Goal: Information Seeking & Learning: Learn about a topic

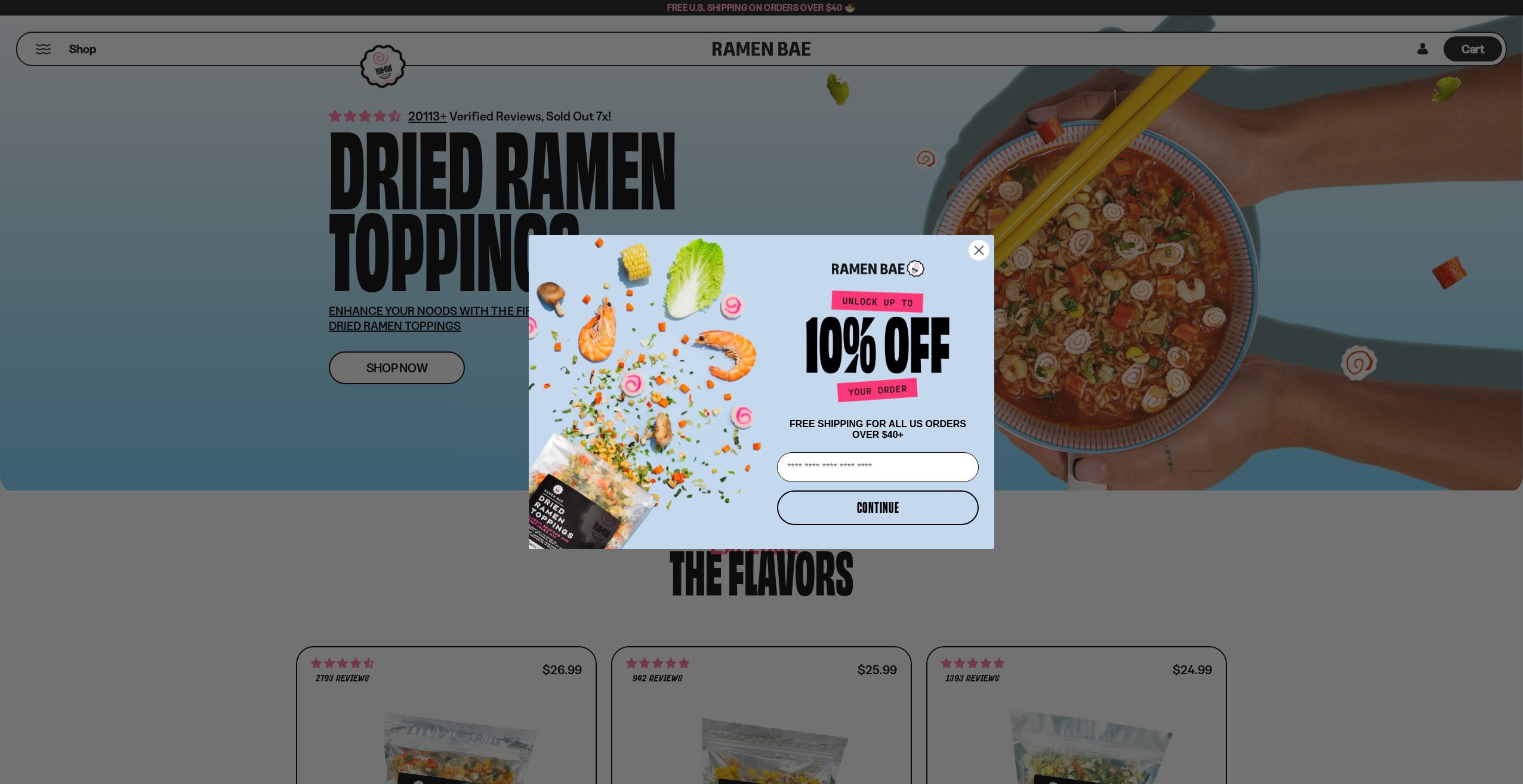
click at [979, 248] on circle "Close dialog" at bounding box center [979, 250] width 20 height 20
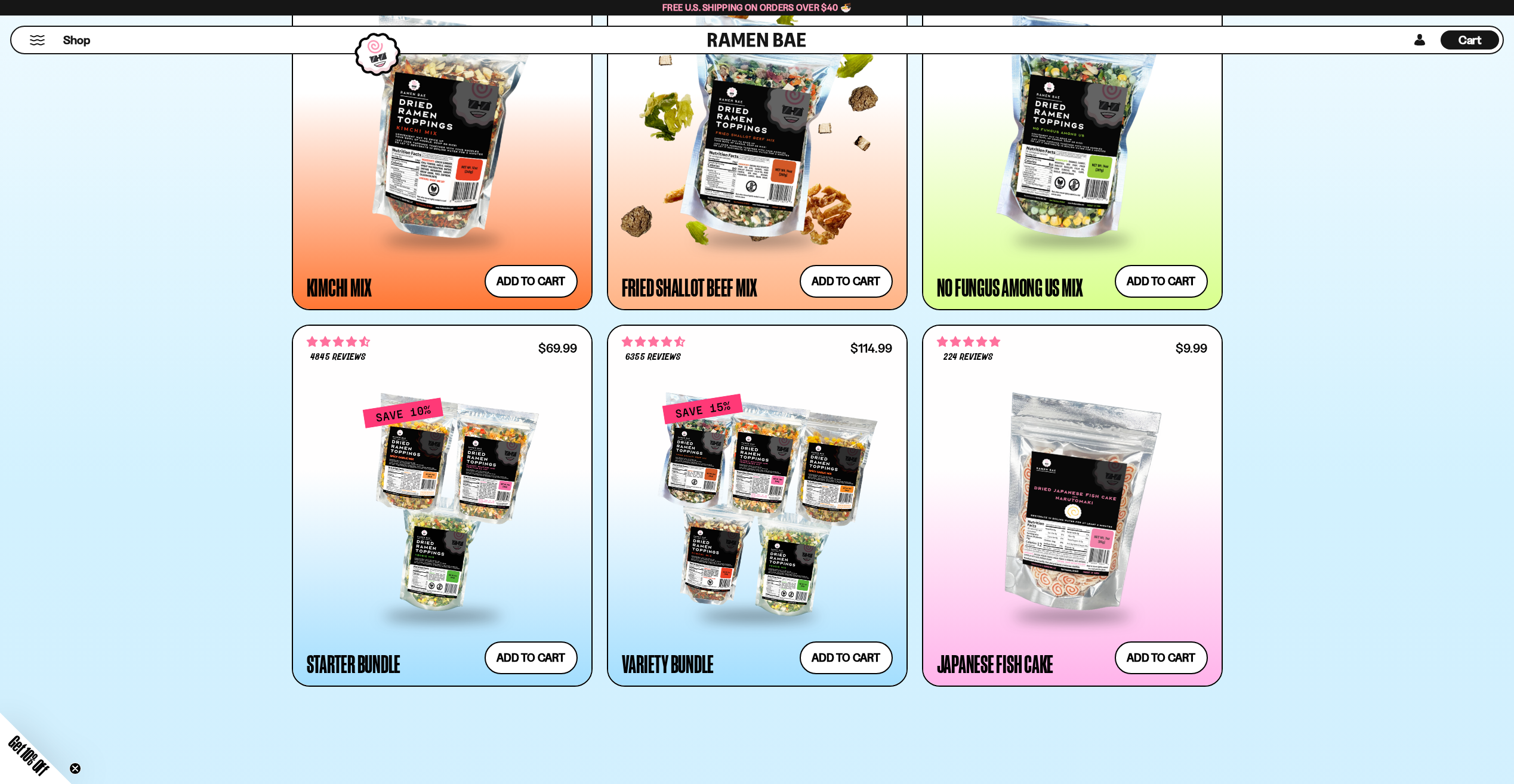
scroll to position [716, 0]
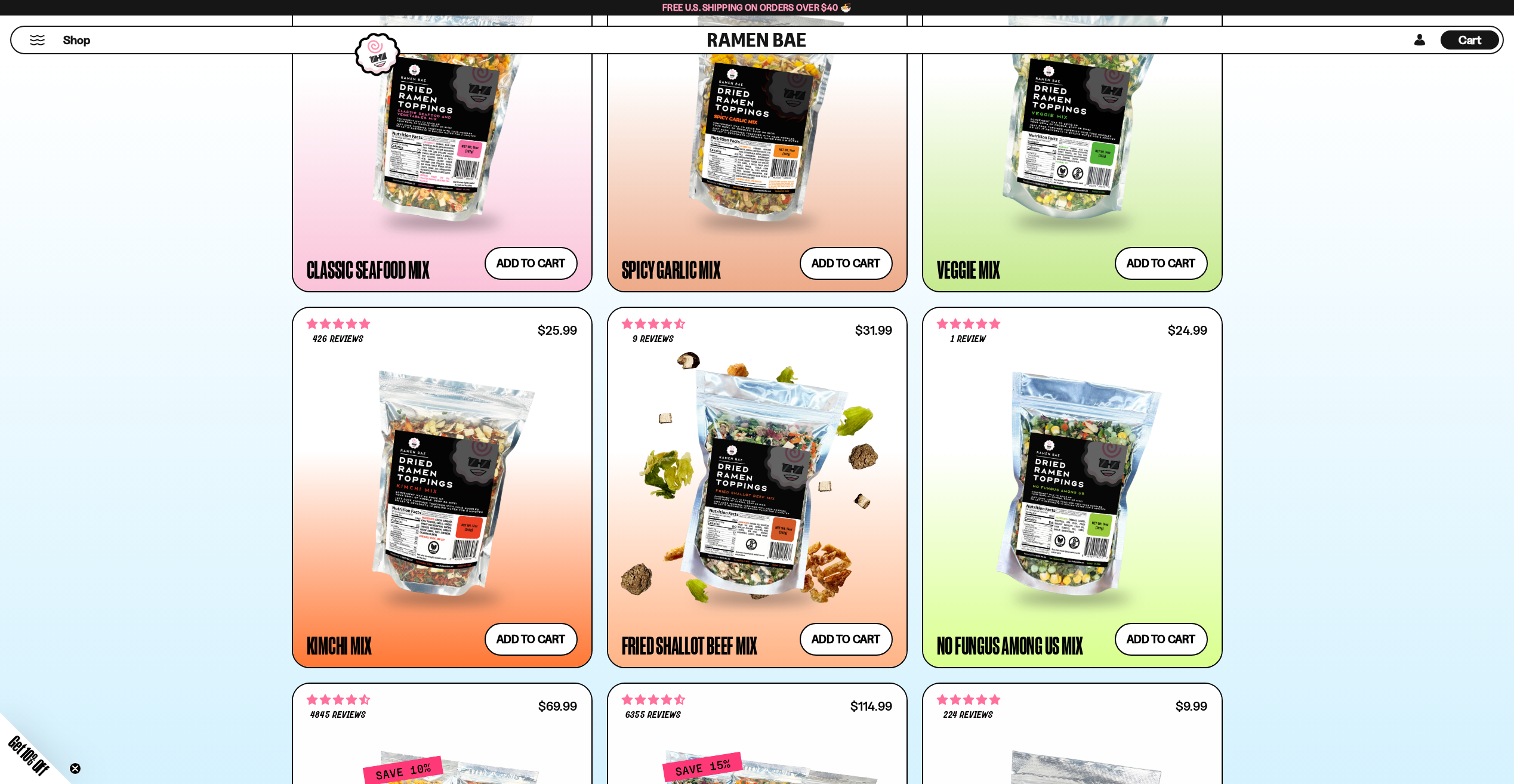
click at [744, 493] on div at bounding box center [757, 487] width 271 height 217
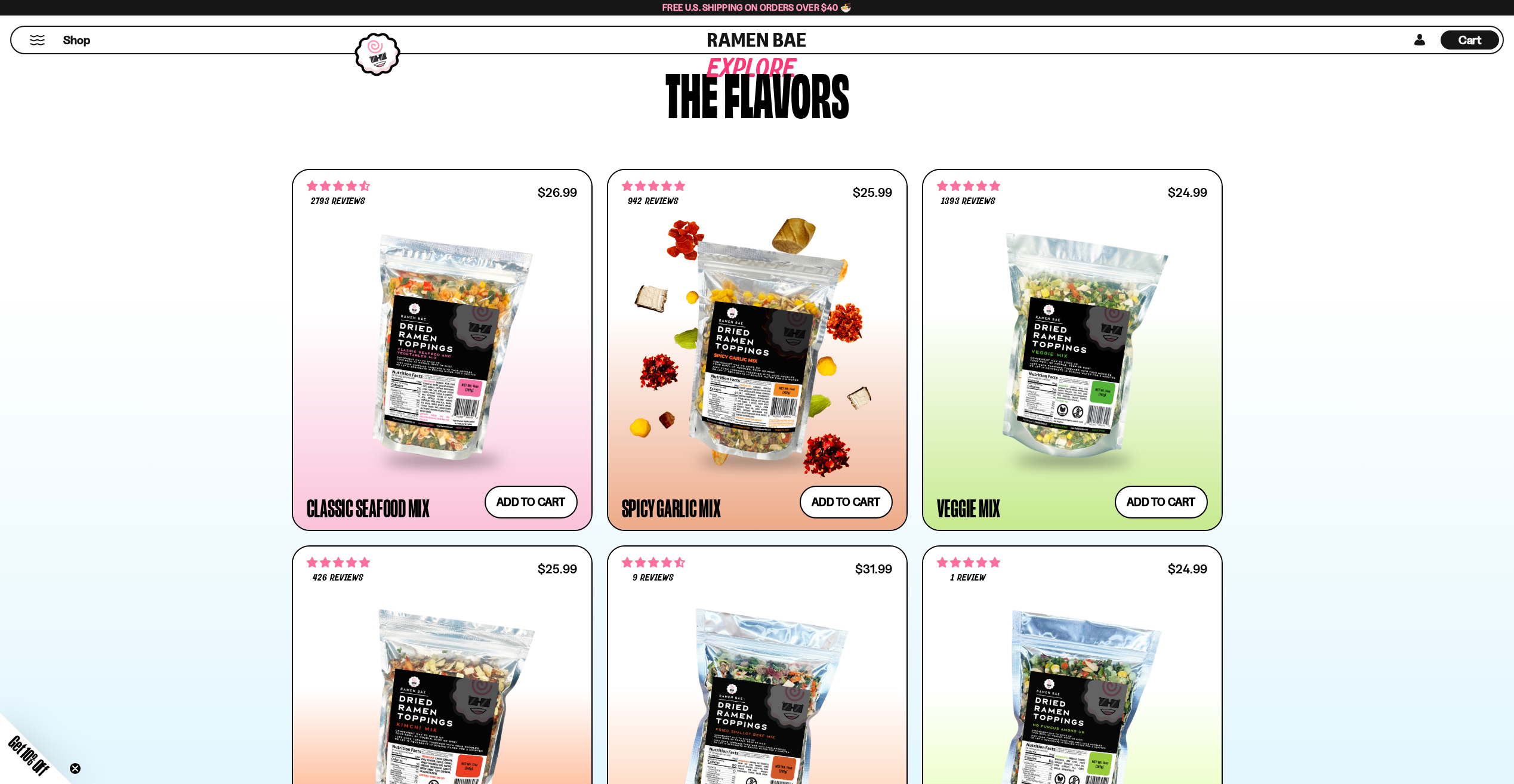
click at [776, 333] on div at bounding box center [757, 349] width 271 height 217
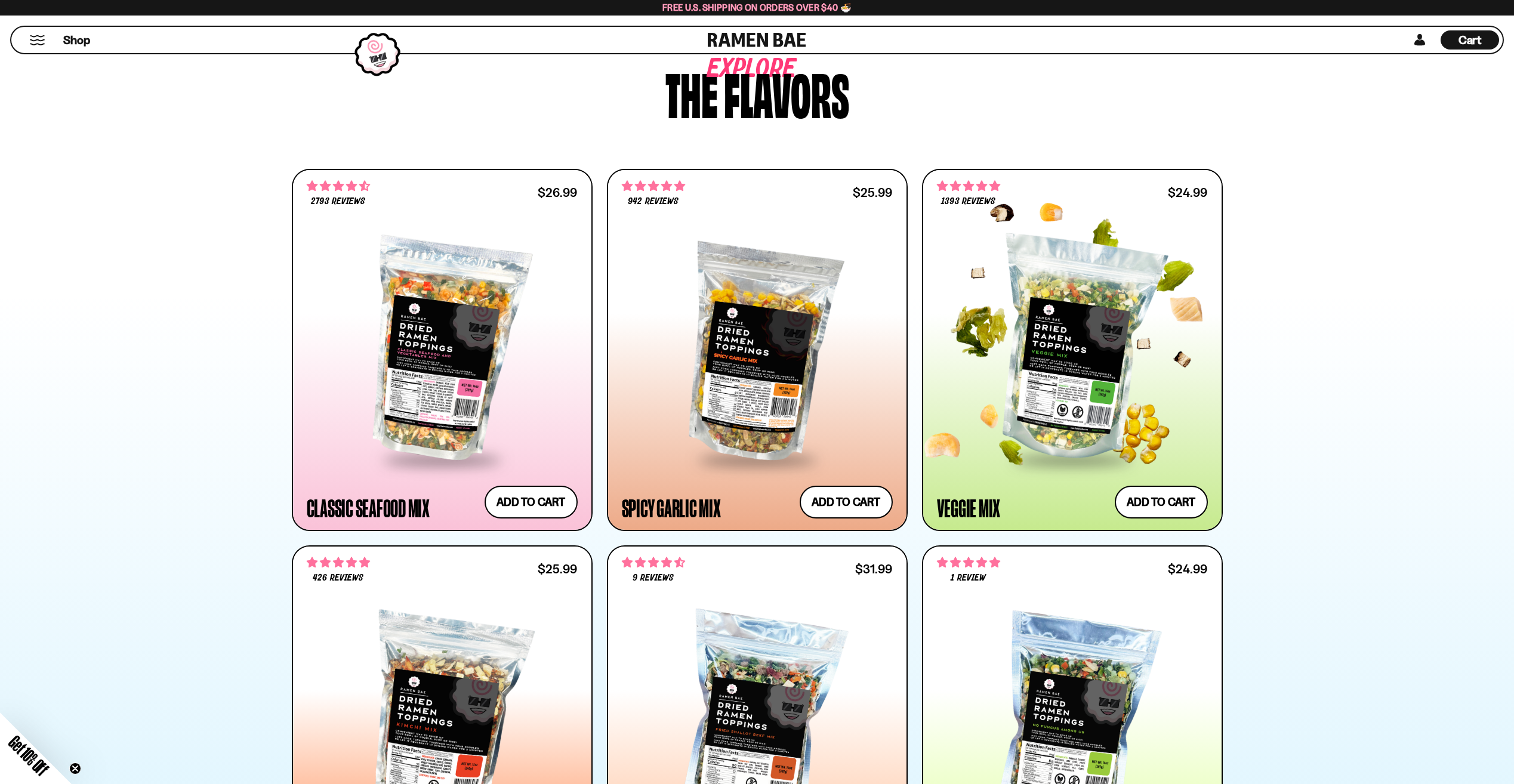
click at [1041, 374] on div at bounding box center [1073, 349] width 271 height 217
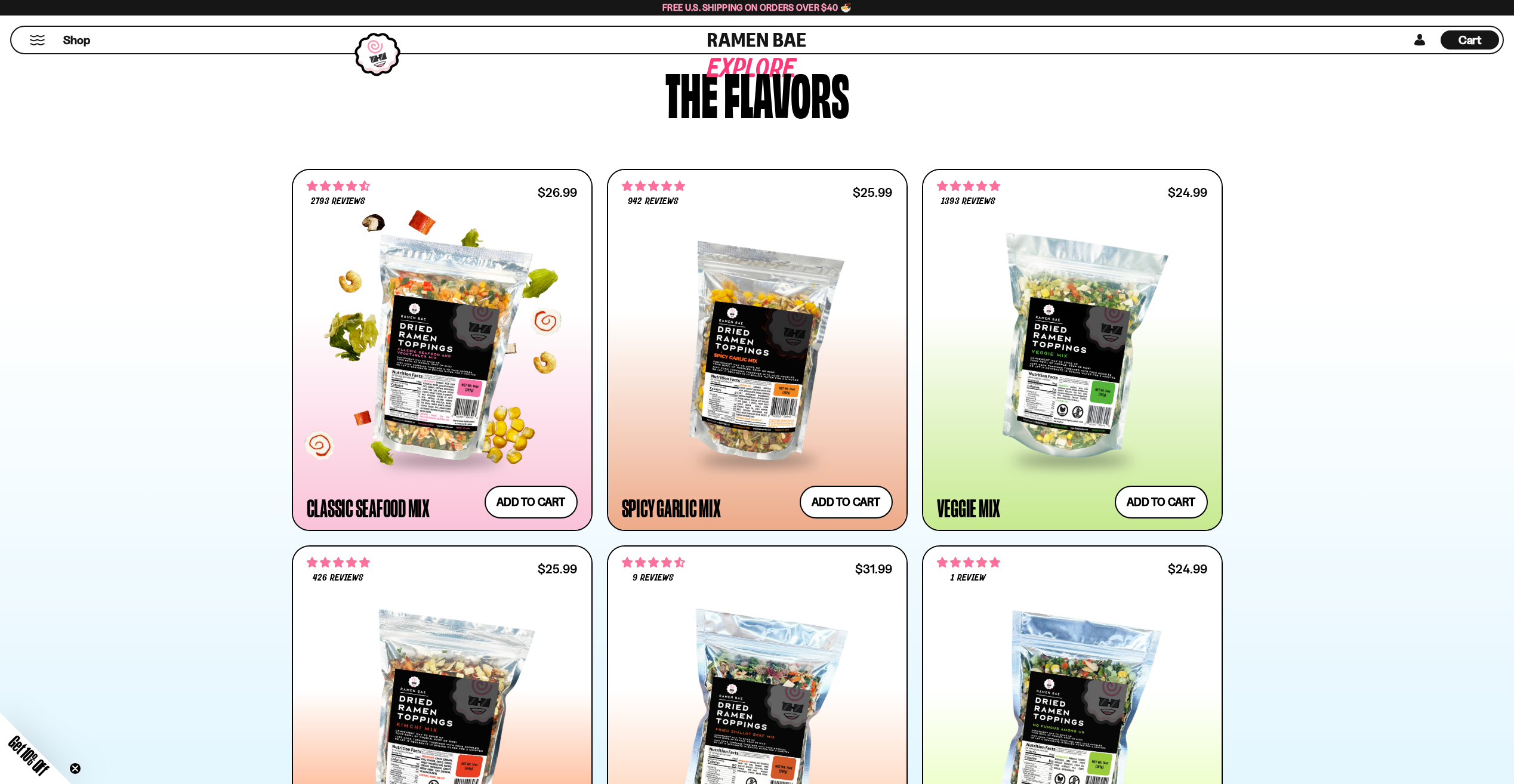
click at [428, 368] on div at bounding box center [442, 349] width 271 height 217
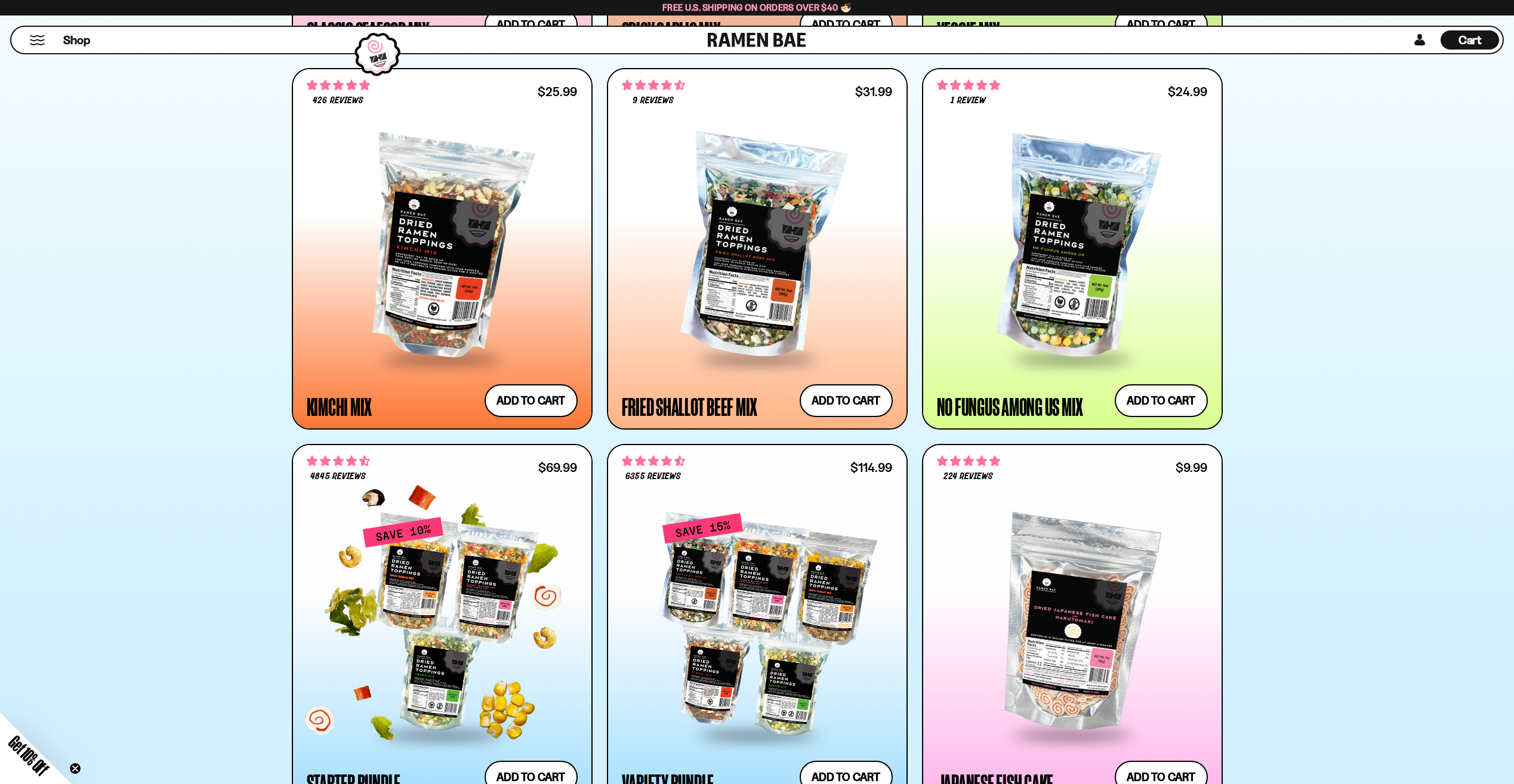
scroll to position [835, 0]
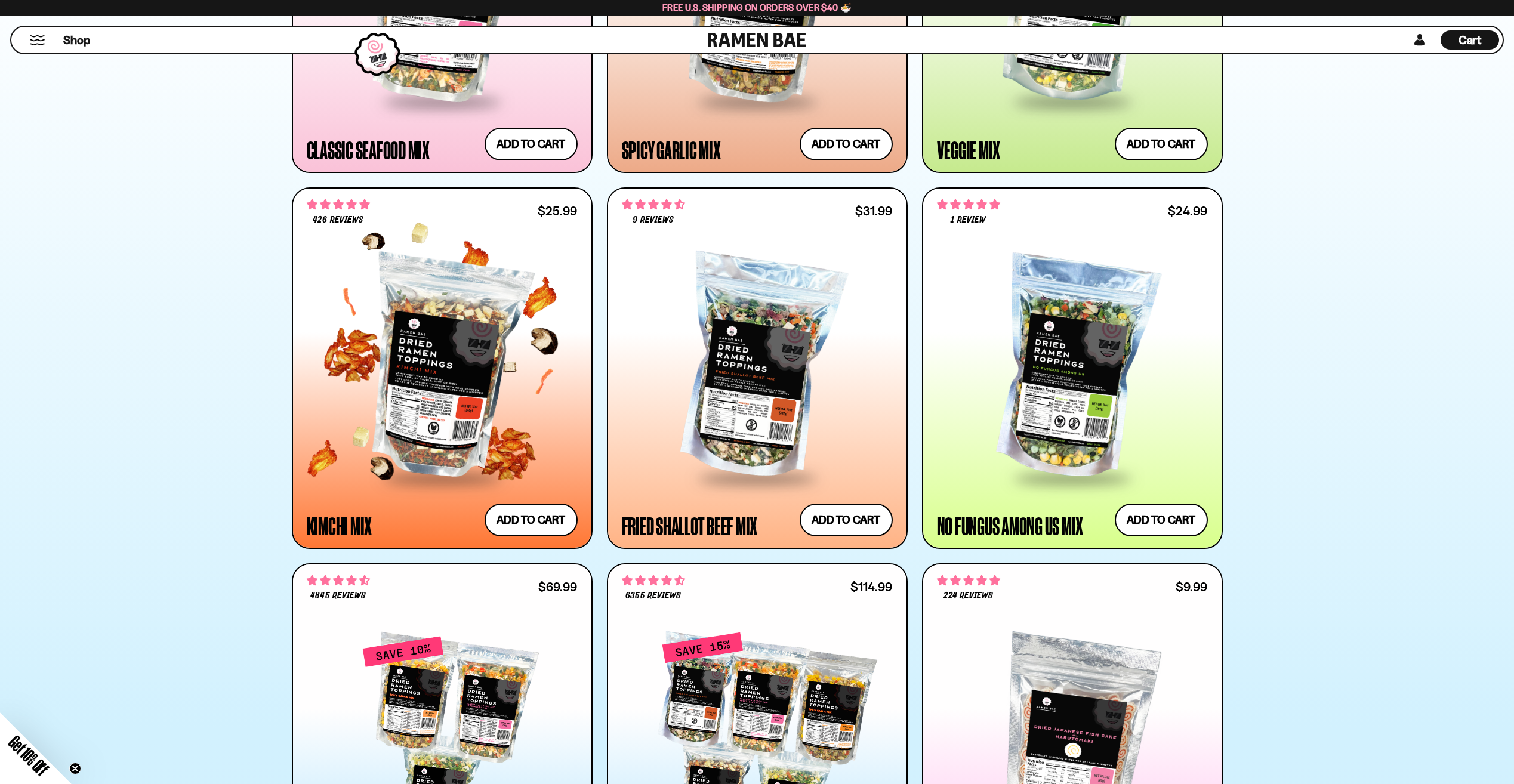
click at [418, 356] on div at bounding box center [442, 368] width 271 height 217
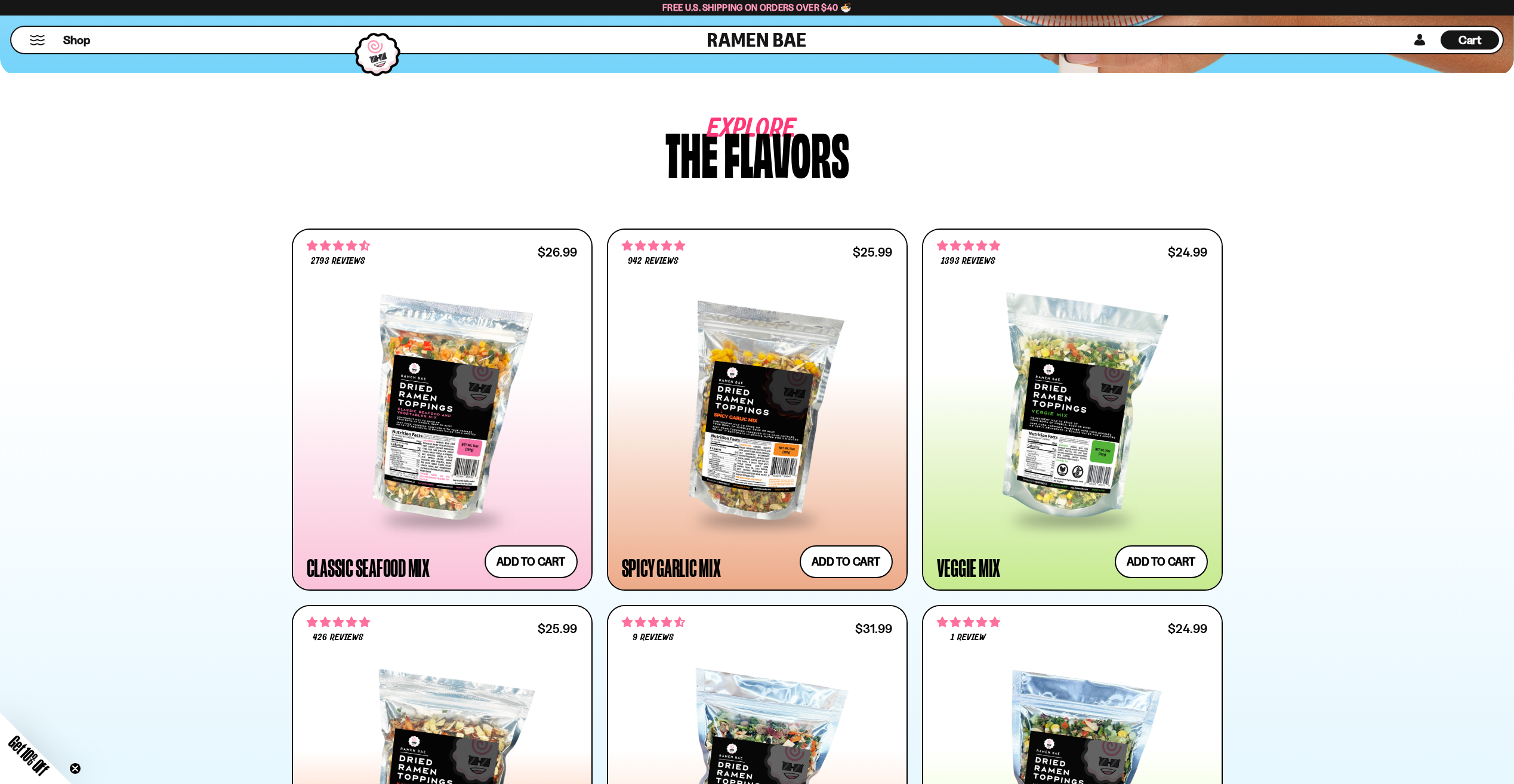
scroll to position [0, 0]
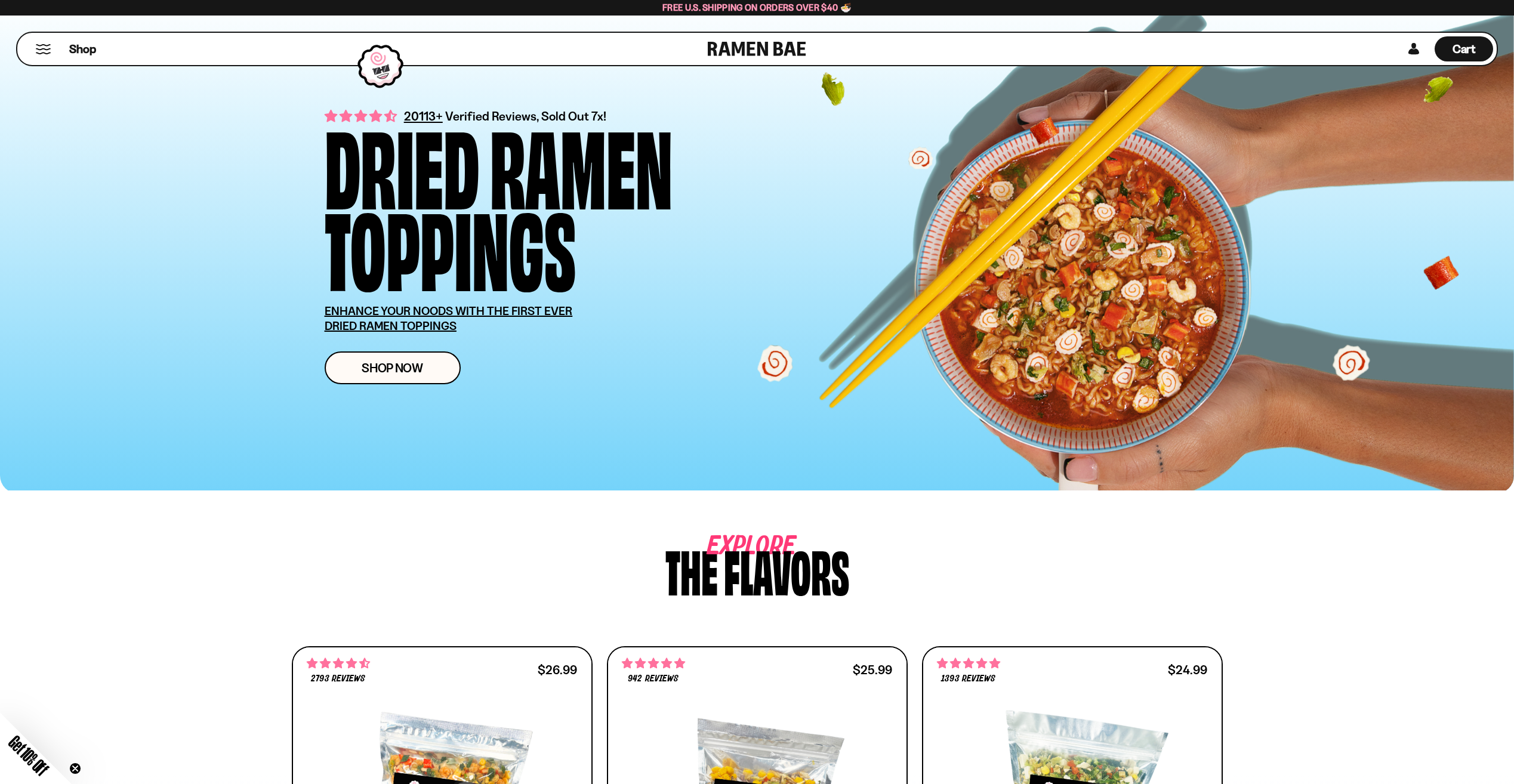
click at [35, 50] on button "Mobile Menu Trigger" at bounding box center [43, 49] width 16 height 10
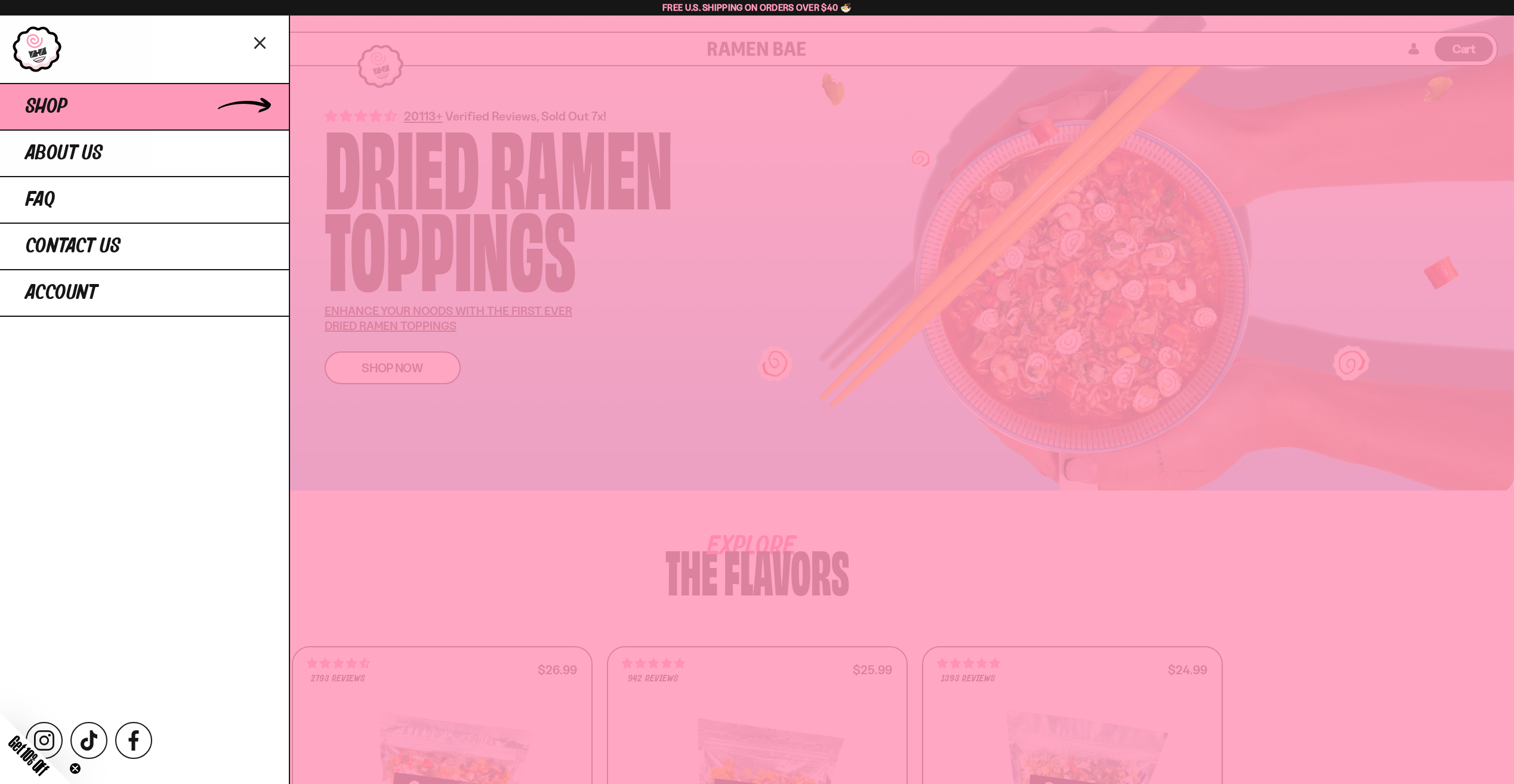
click at [90, 101] on link "Shop" at bounding box center [144, 106] width 289 height 47
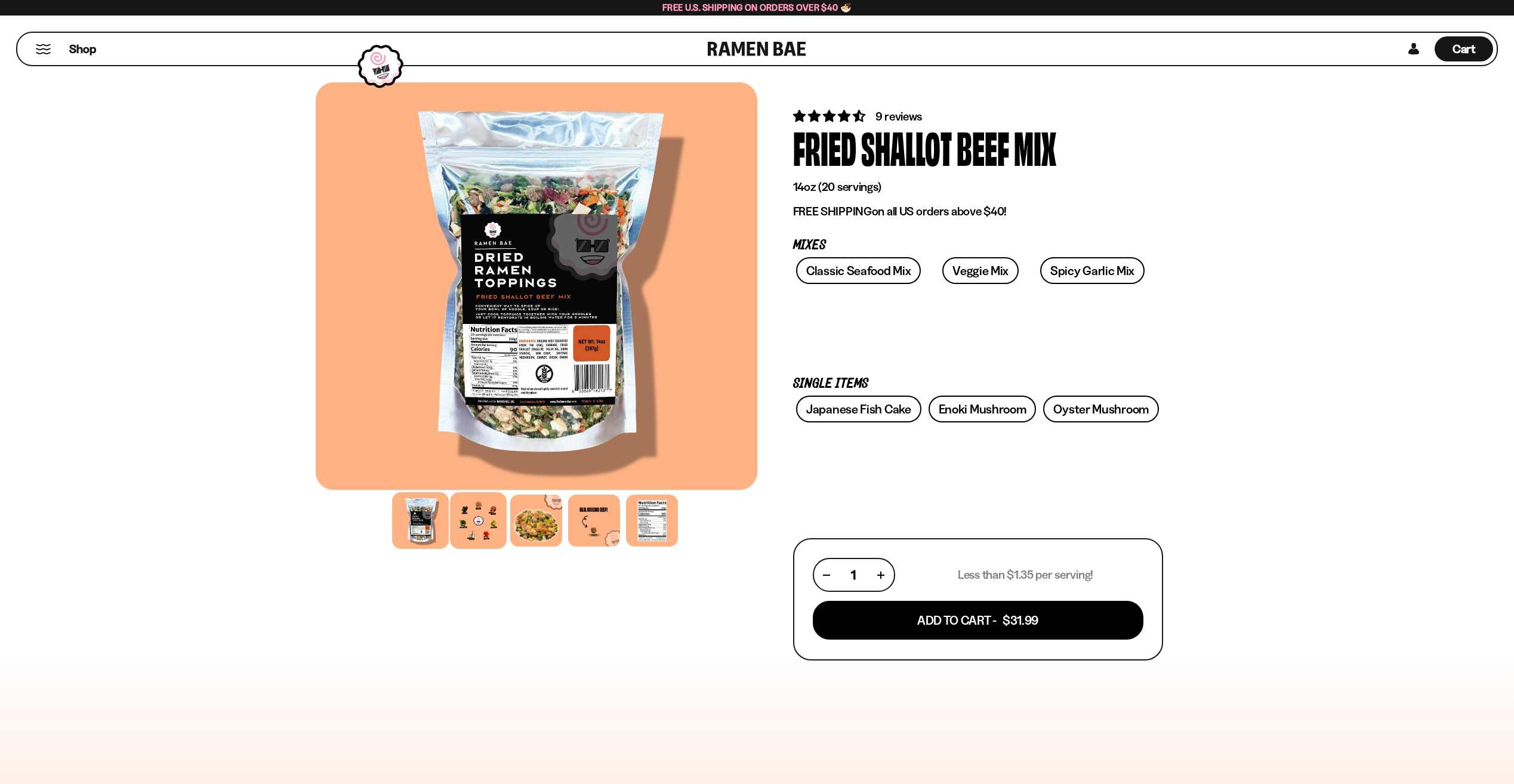
click at [488, 522] on div at bounding box center [479, 521] width 57 height 57
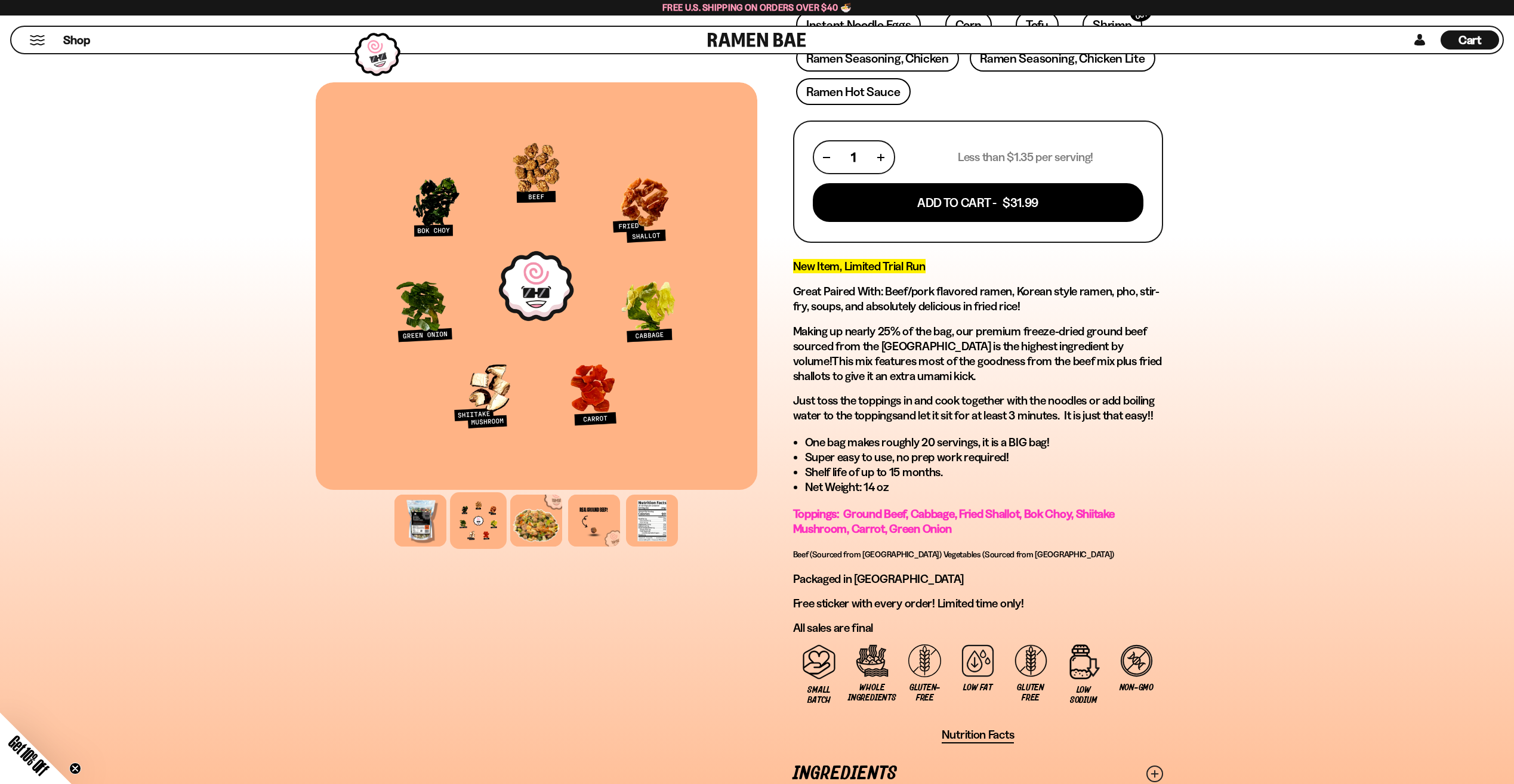
scroll to position [657, 0]
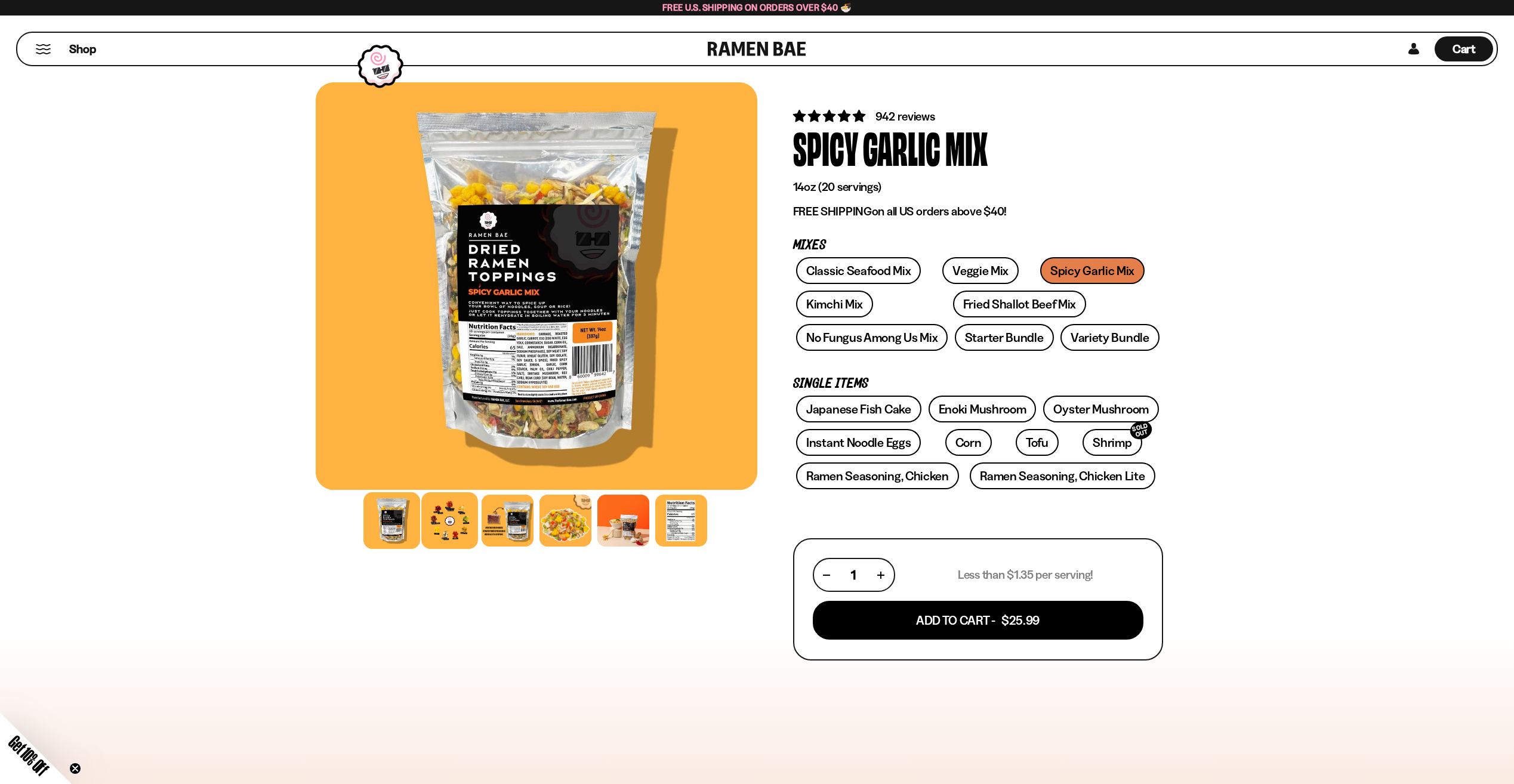
click at [446, 524] on div at bounding box center [450, 521] width 57 height 57
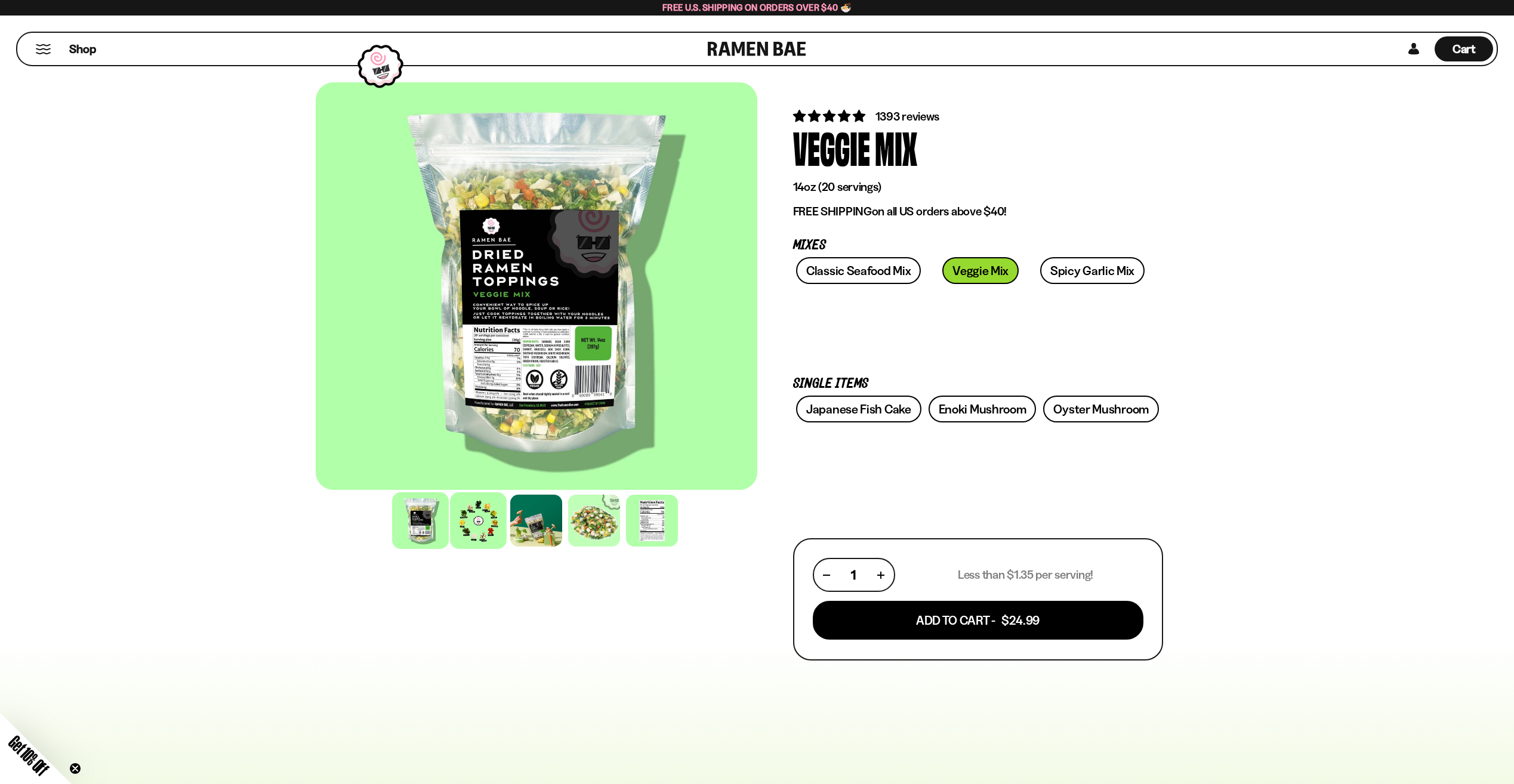
click at [474, 521] on div at bounding box center [479, 521] width 57 height 57
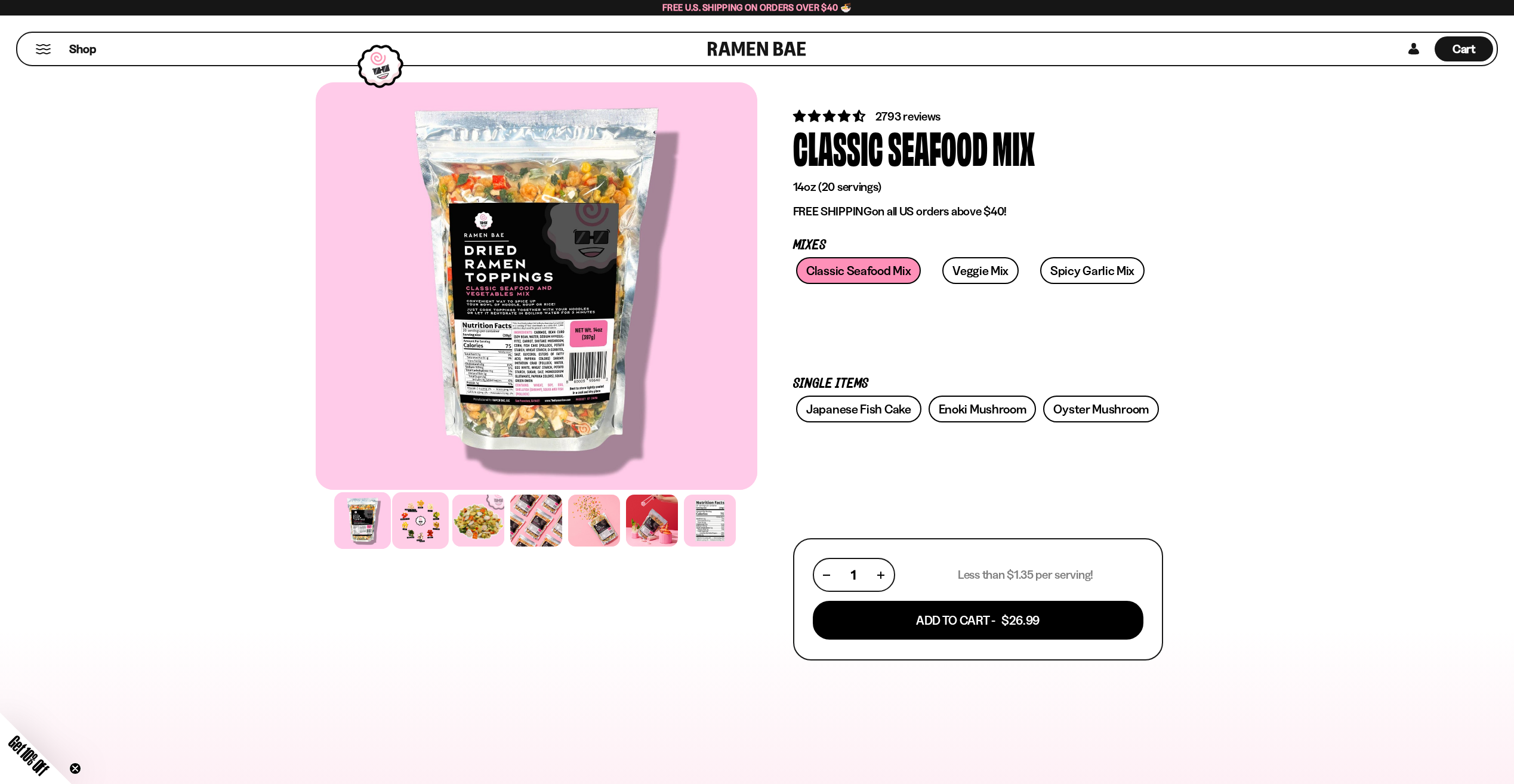
click at [427, 521] on div at bounding box center [421, 521] width 57 height 57
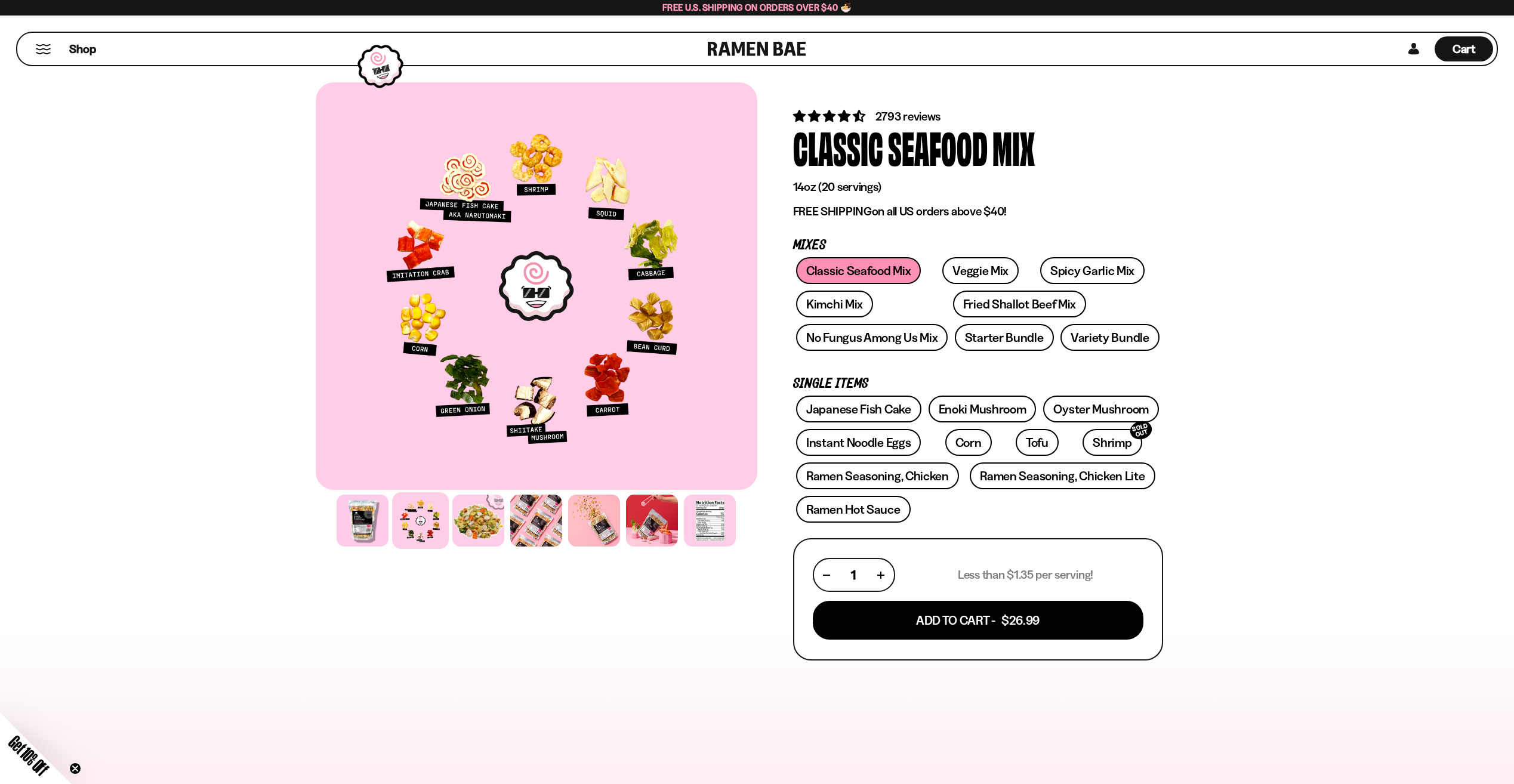
click at [490, 428] on div at bounding box center [537, 286] width 442 height 408
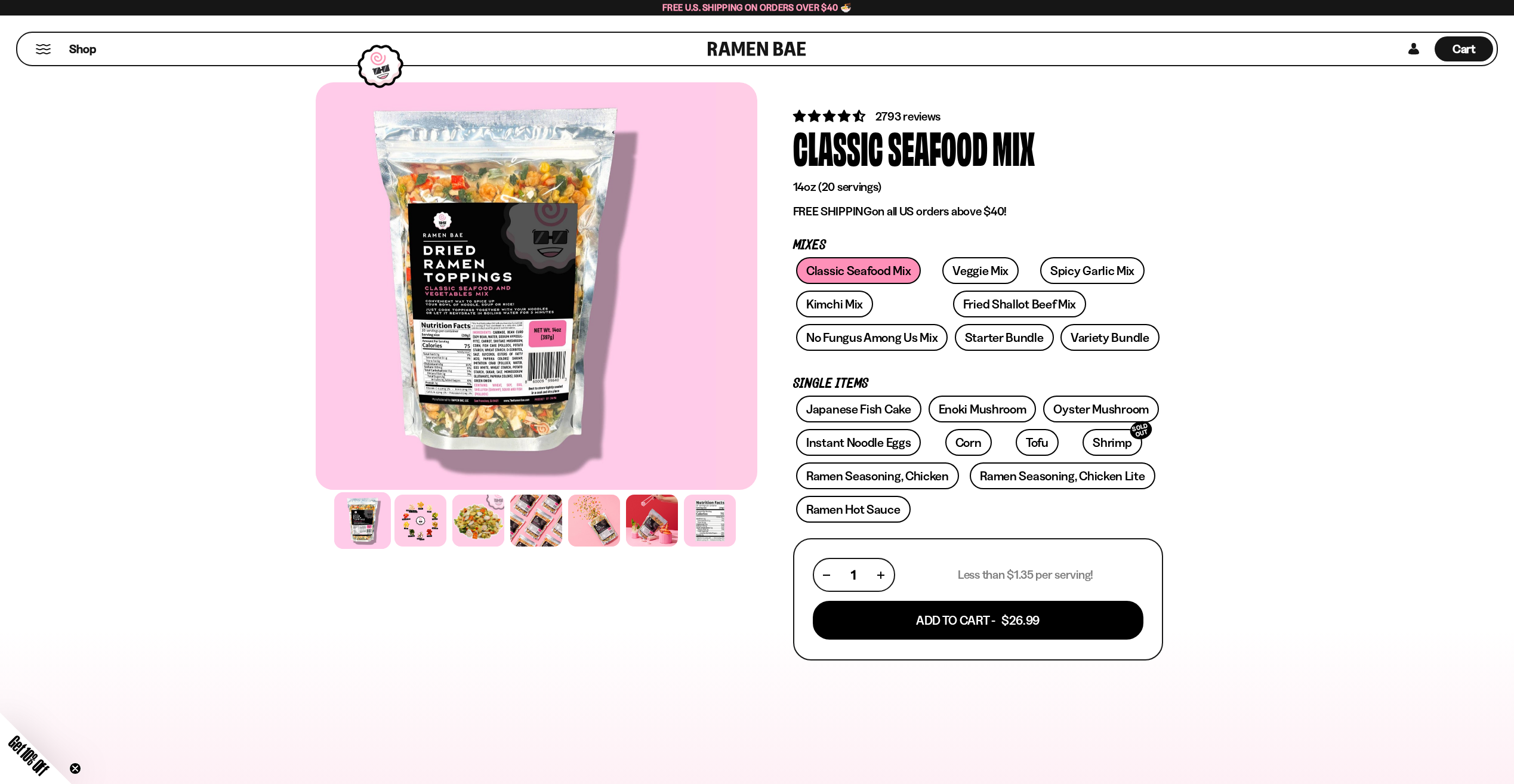
click at [335, 353] on div at bounding box center [496, 286] width 442 height 408
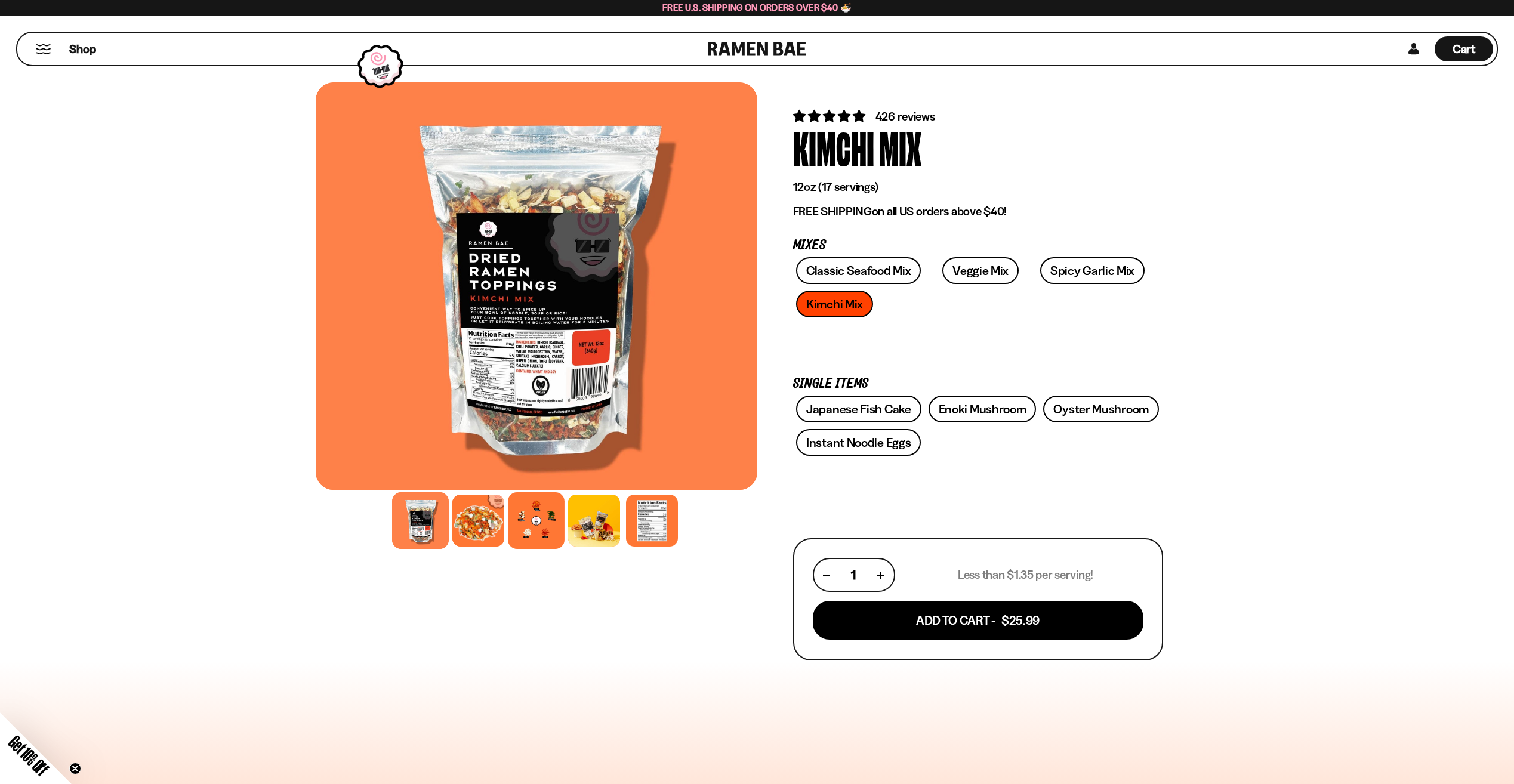
click at [528, 526] on div at bounding box center [536, 521] width 57 height 57
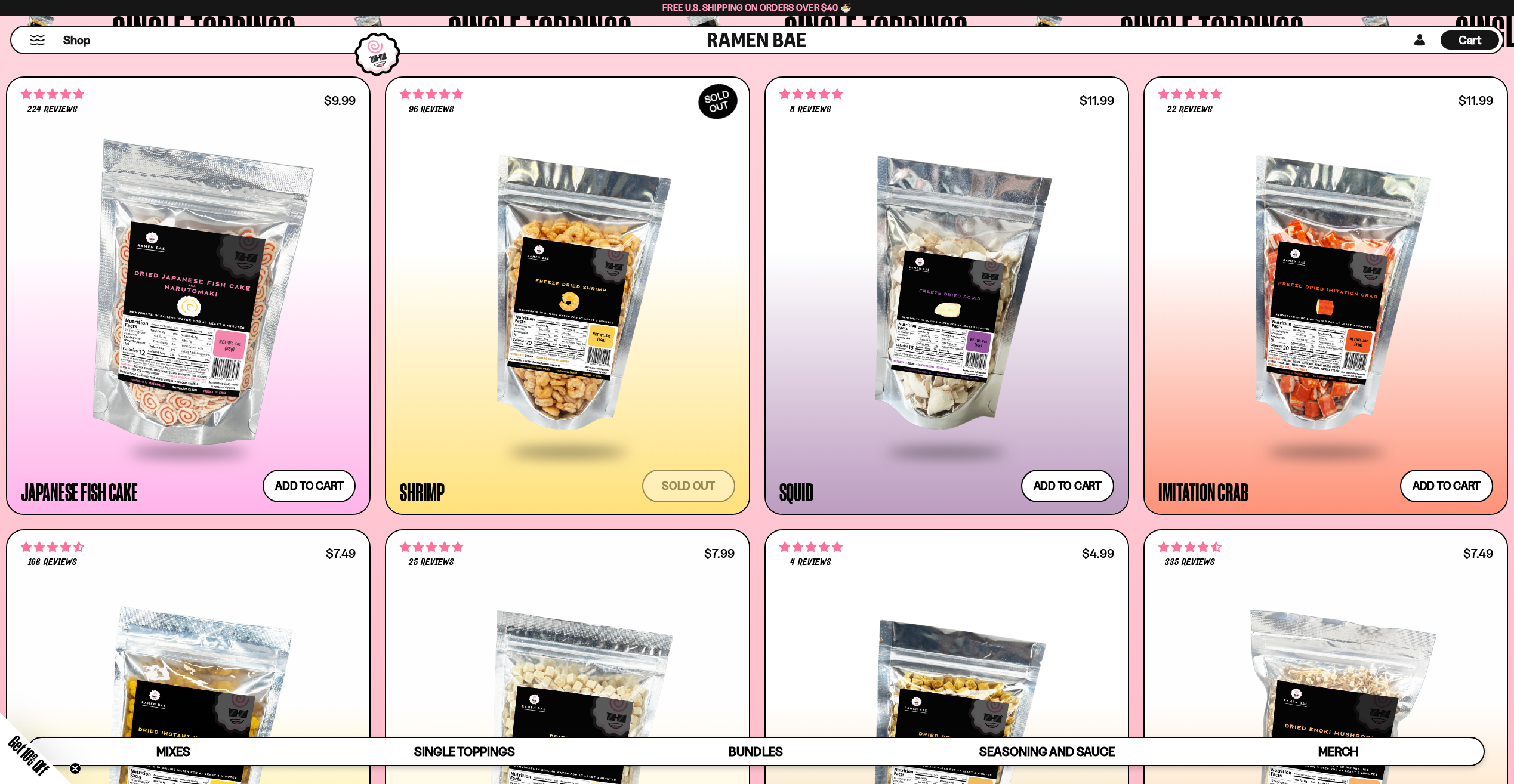
scroll to position [1790, 0]
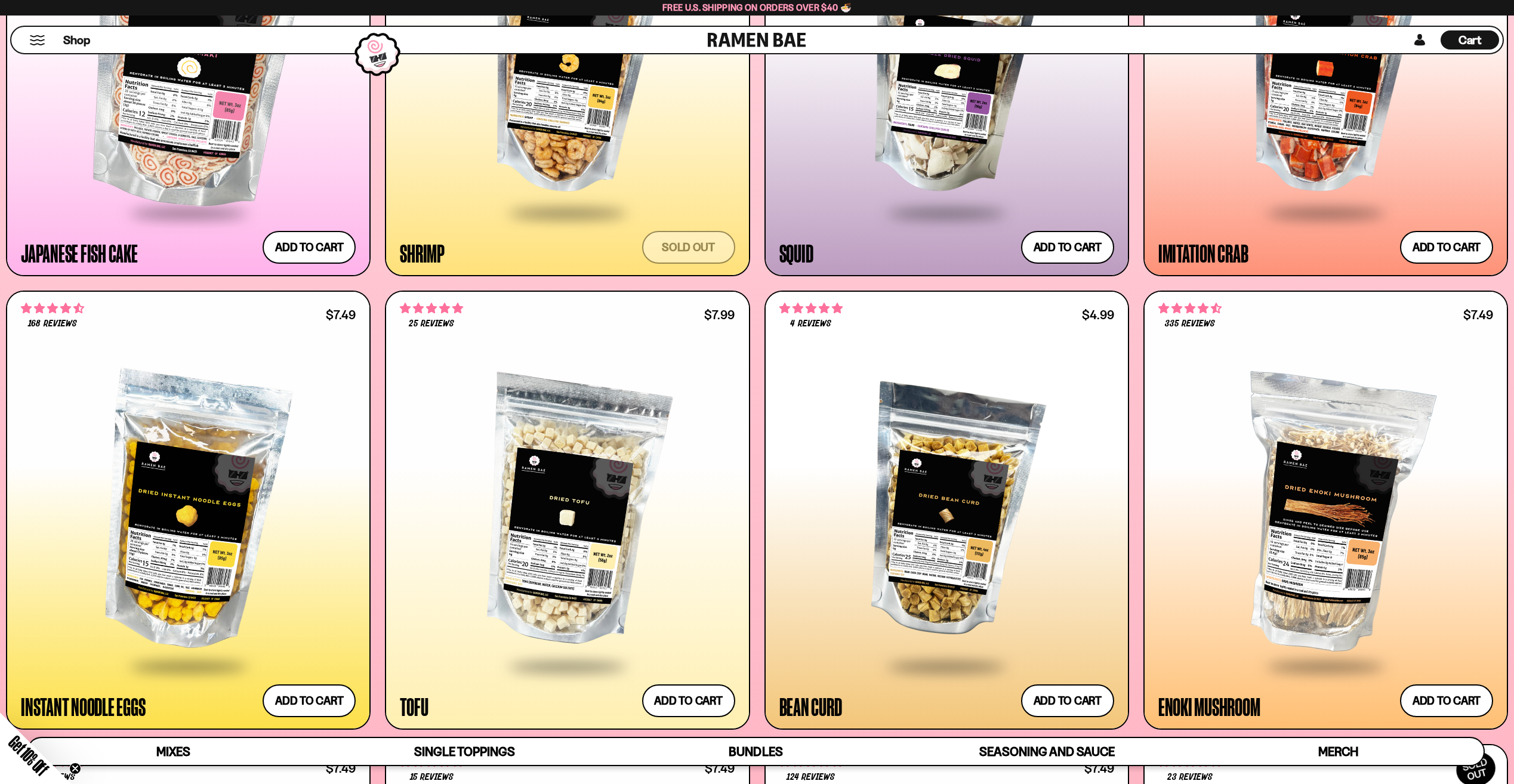
click at [1322, 124] on div at bounding box center [1325, 59] width 335 height 305
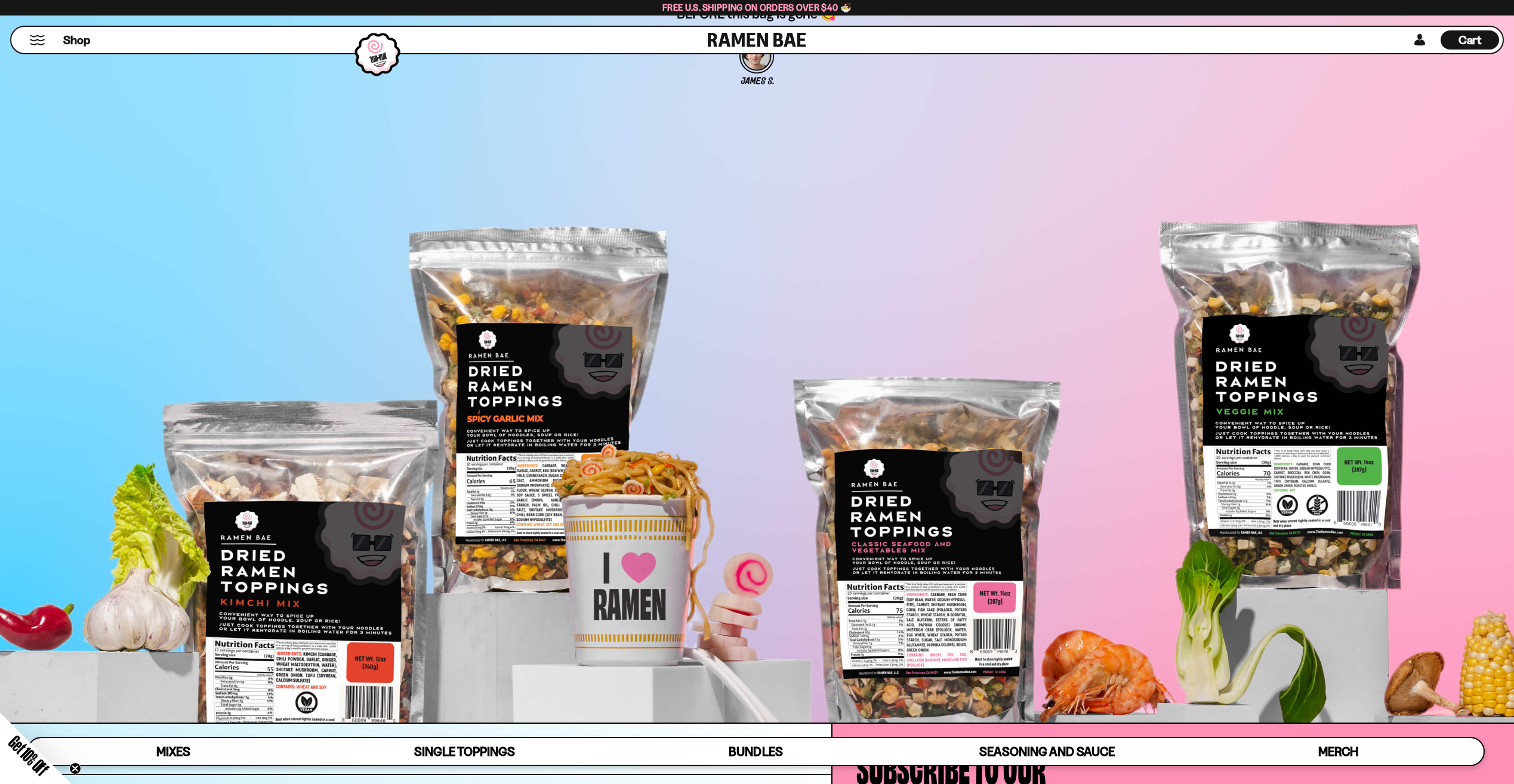
scroll to position [5969, 0]
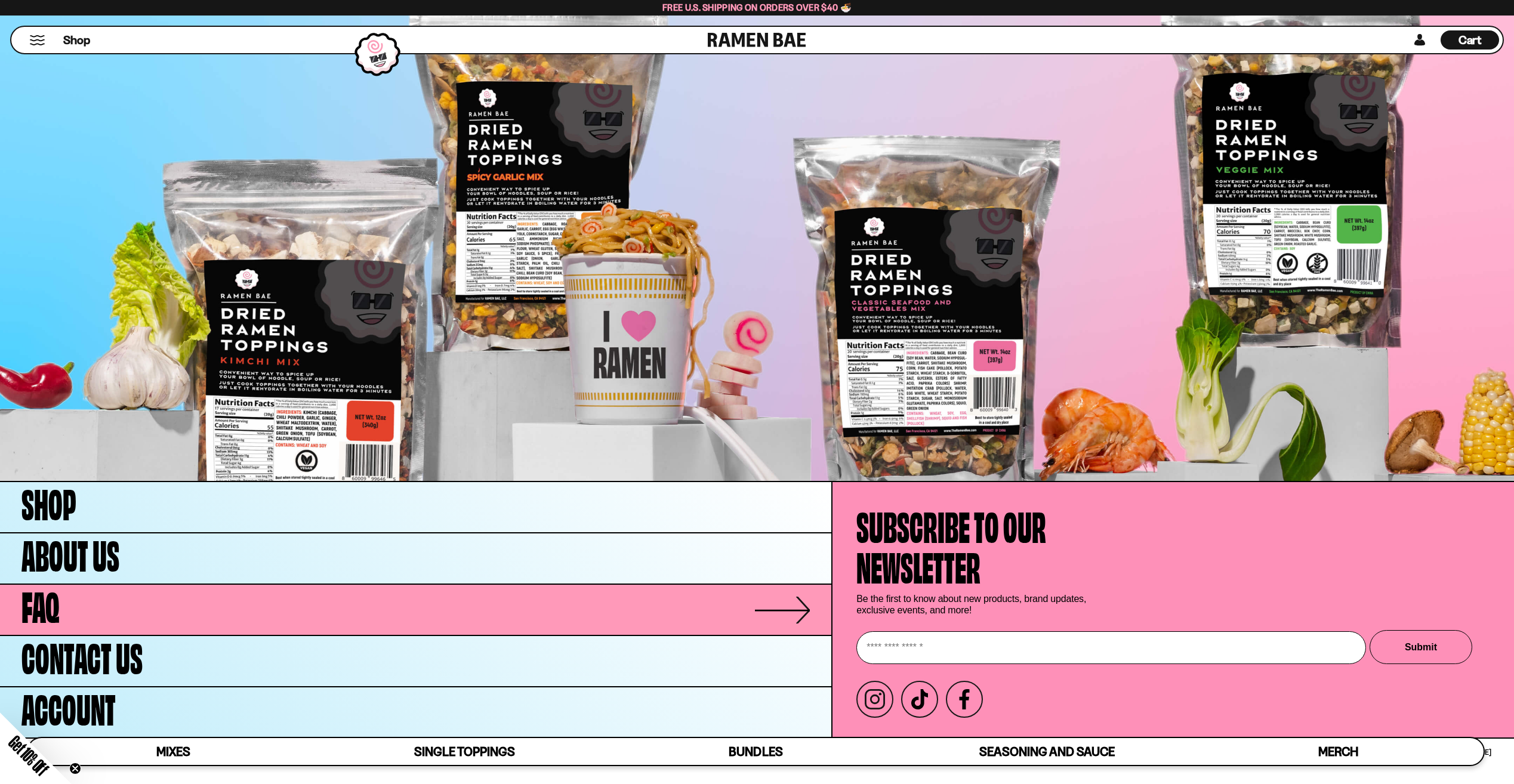
click at [108, 599] on link "FAQ" at bounding box center [415, 609] width 831 height 50
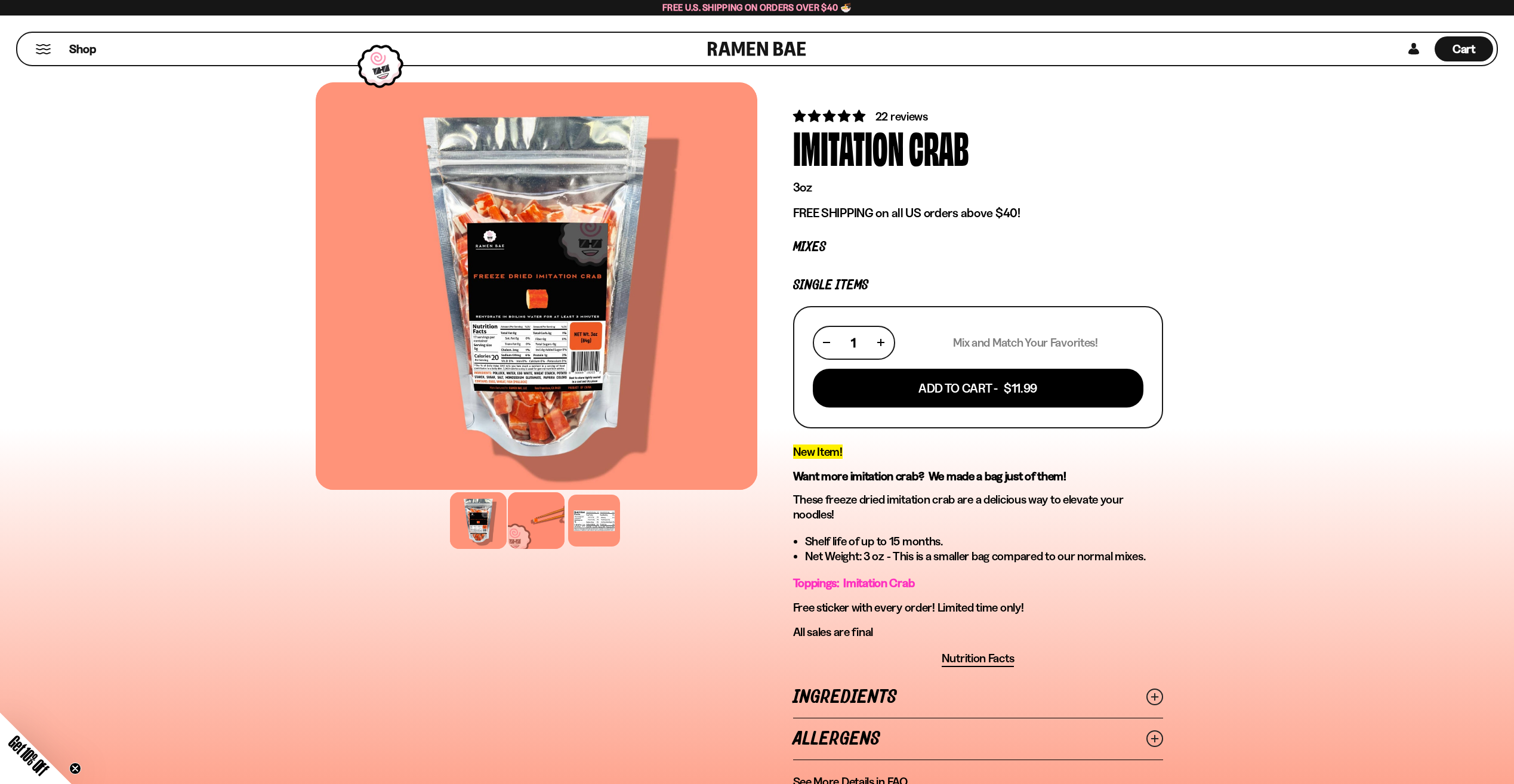
click at [536, 512] on div at bounding box center [536, 521] width 57 height 57
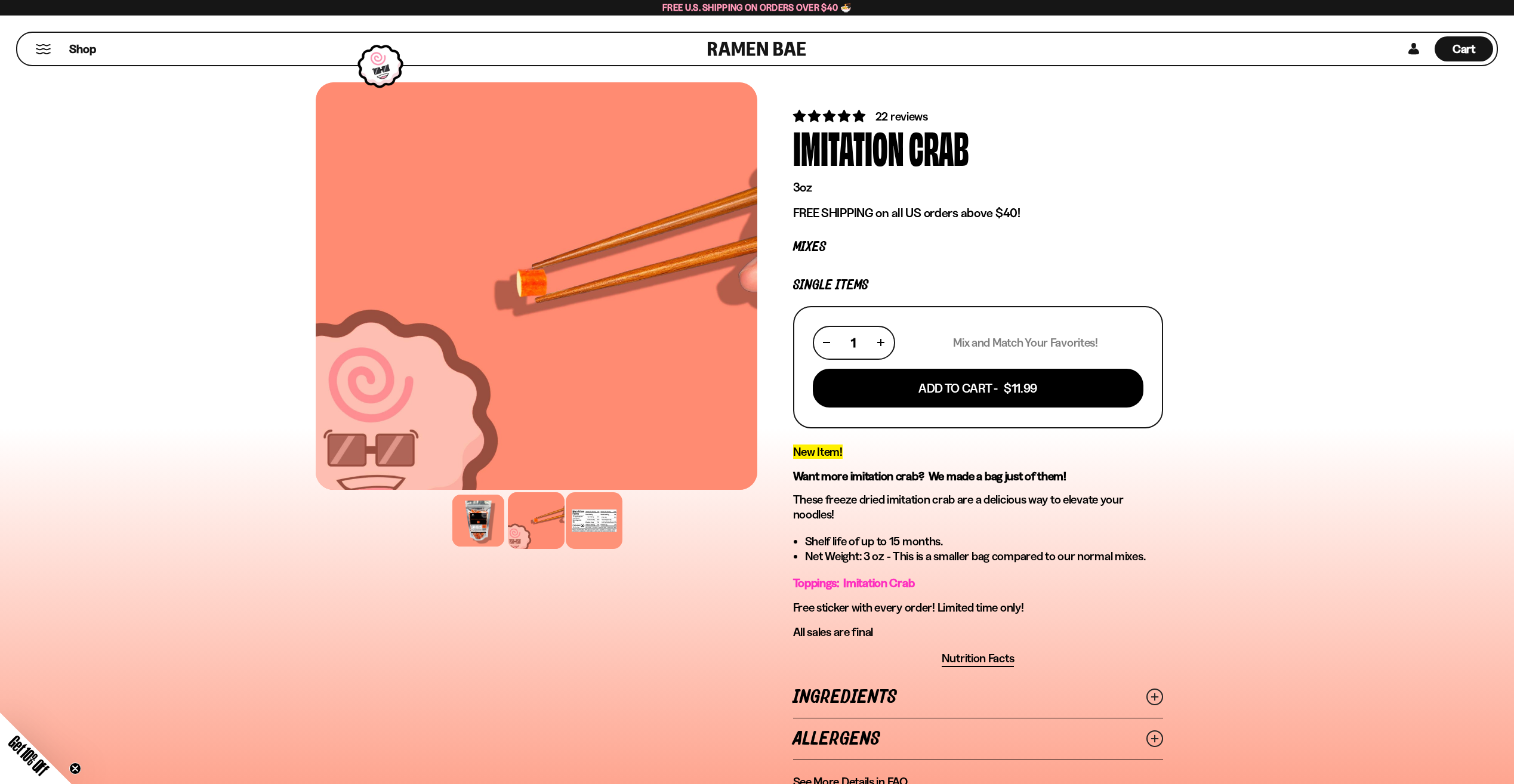
click at [596, 522] on div at bounding box center [594, 521] width 57 height 57
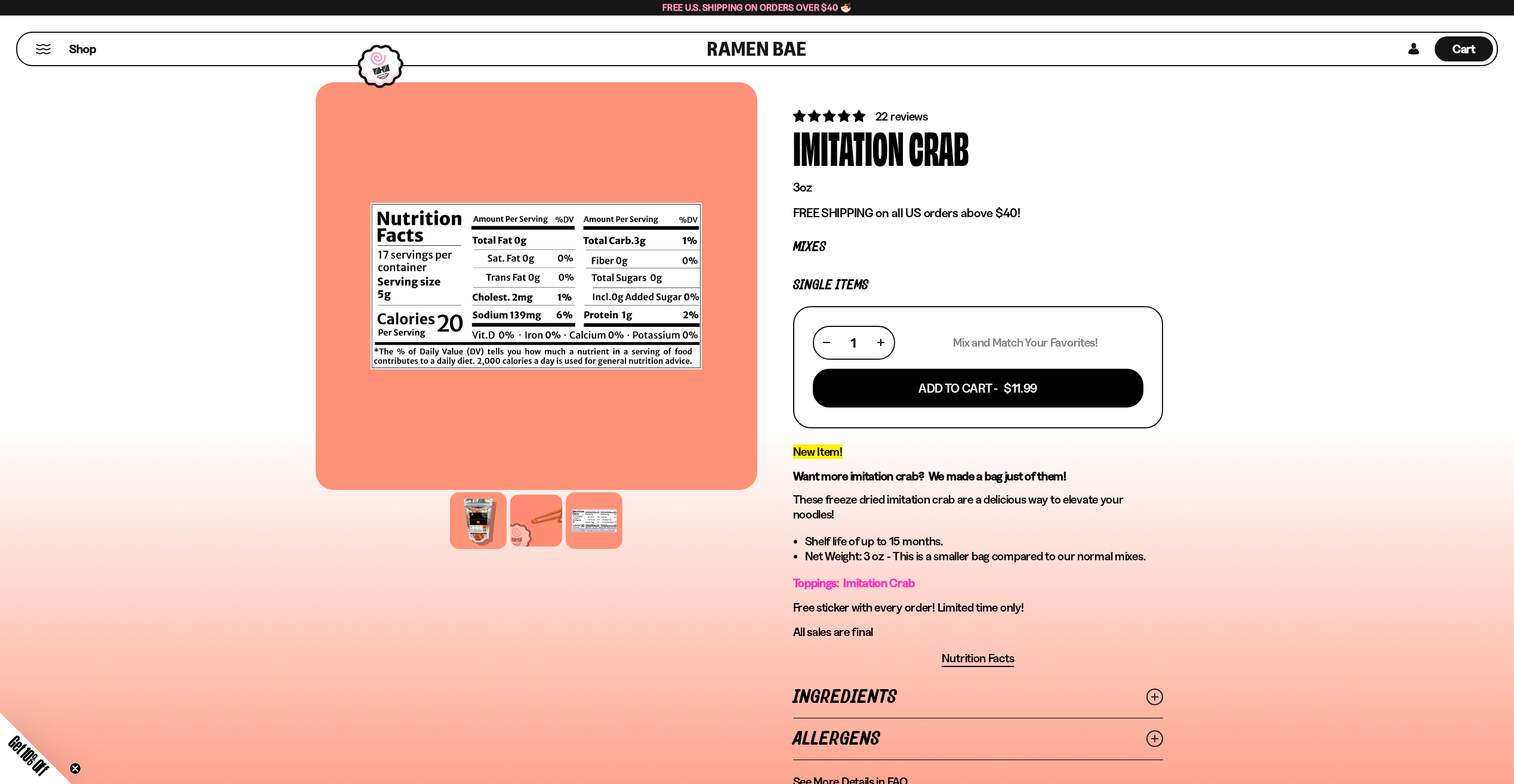
click at [491, 523] on div at bounding box center [479, 521] width 57 height 57
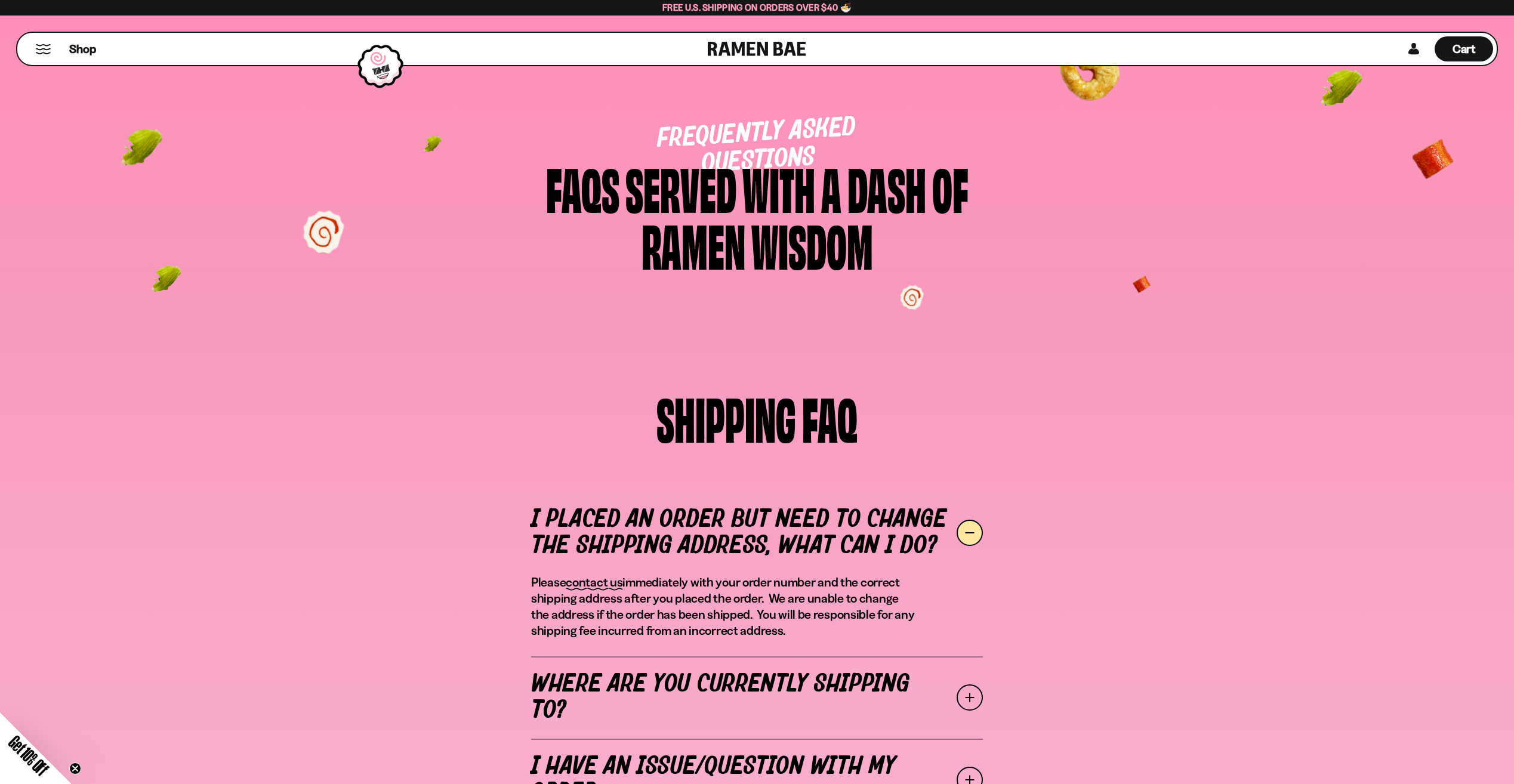
scroll to position [120, 0]
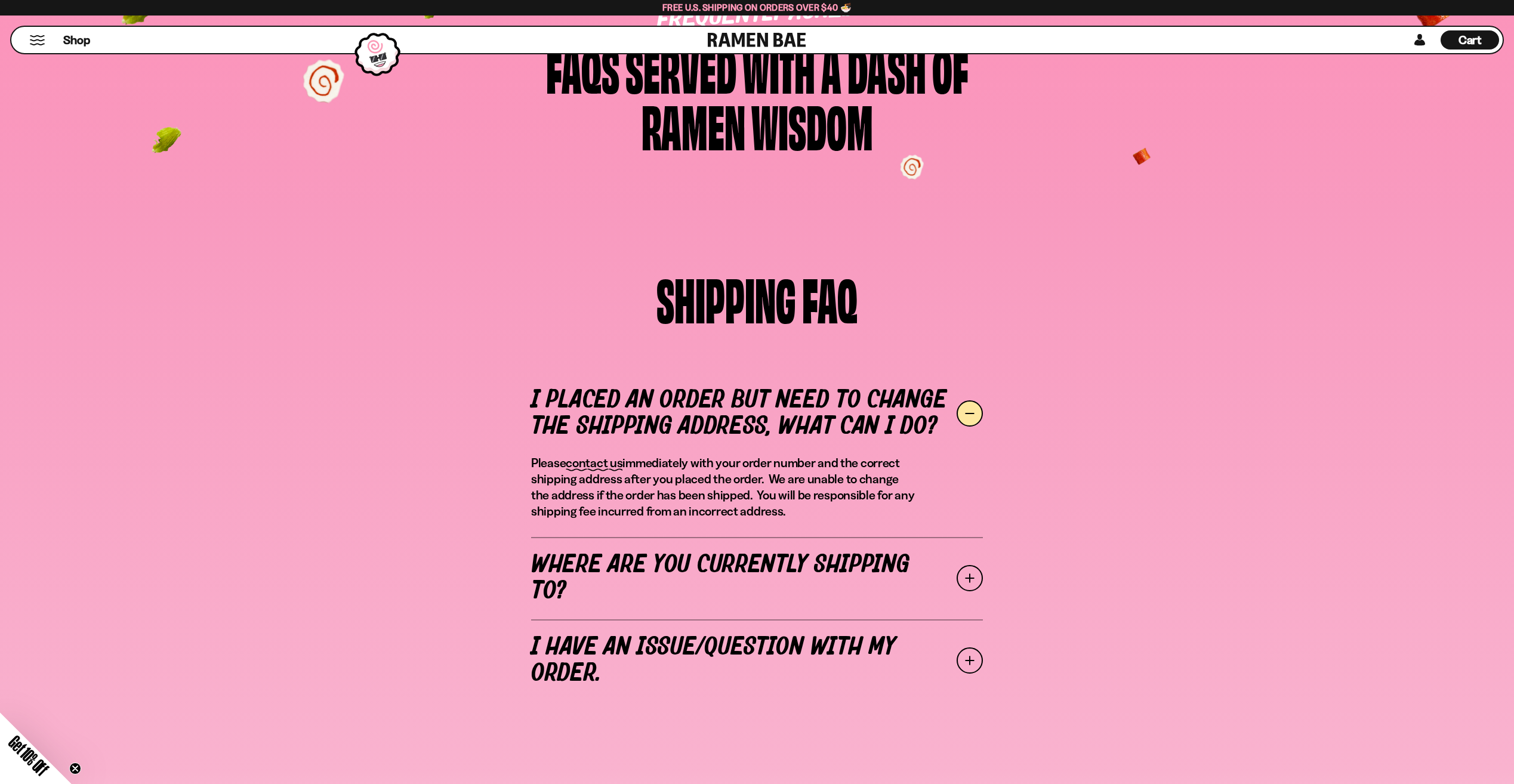
click at [975, 573] on span at bounding box center [970, 577] width 26 height 26
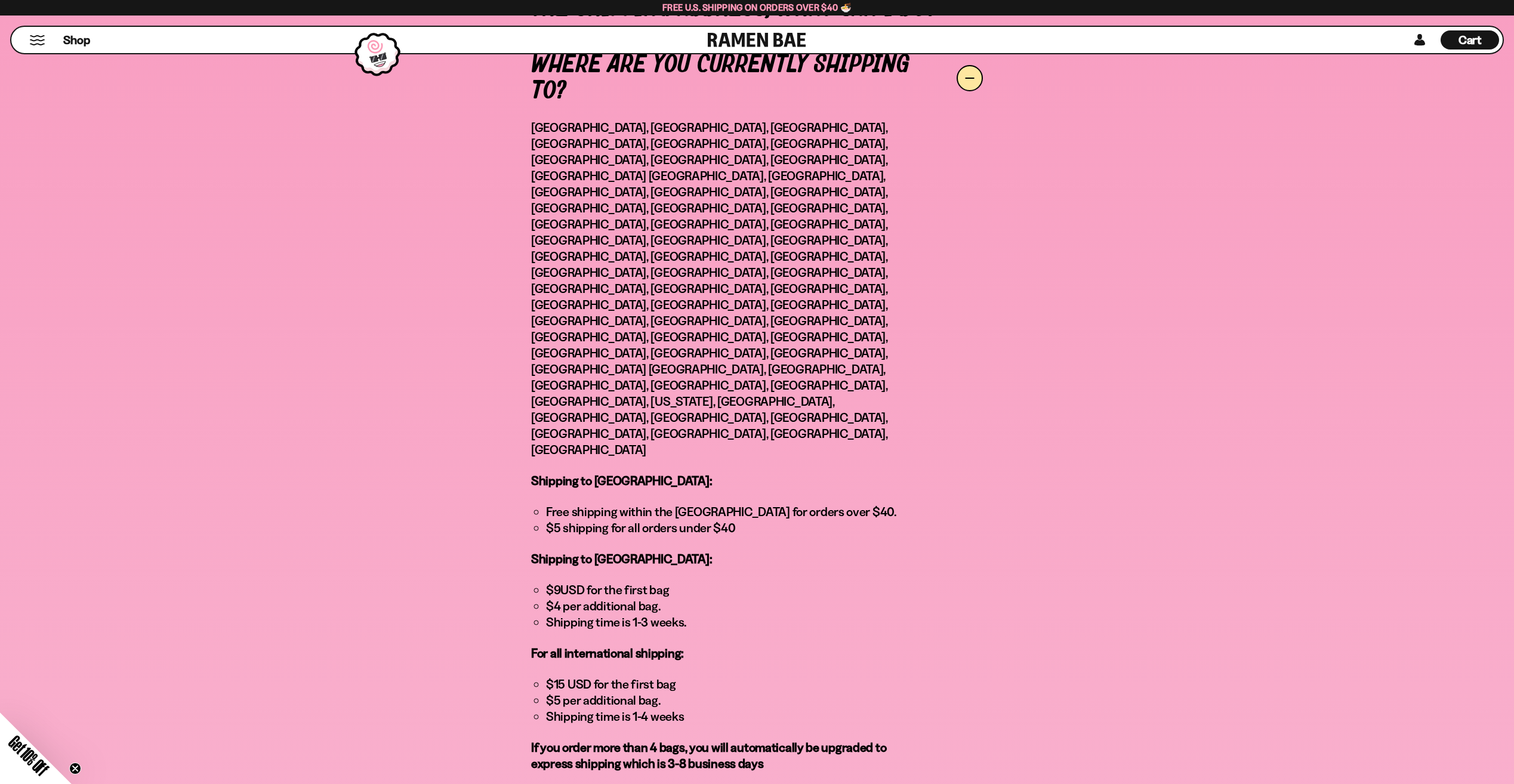
scroll to position [716, 0]
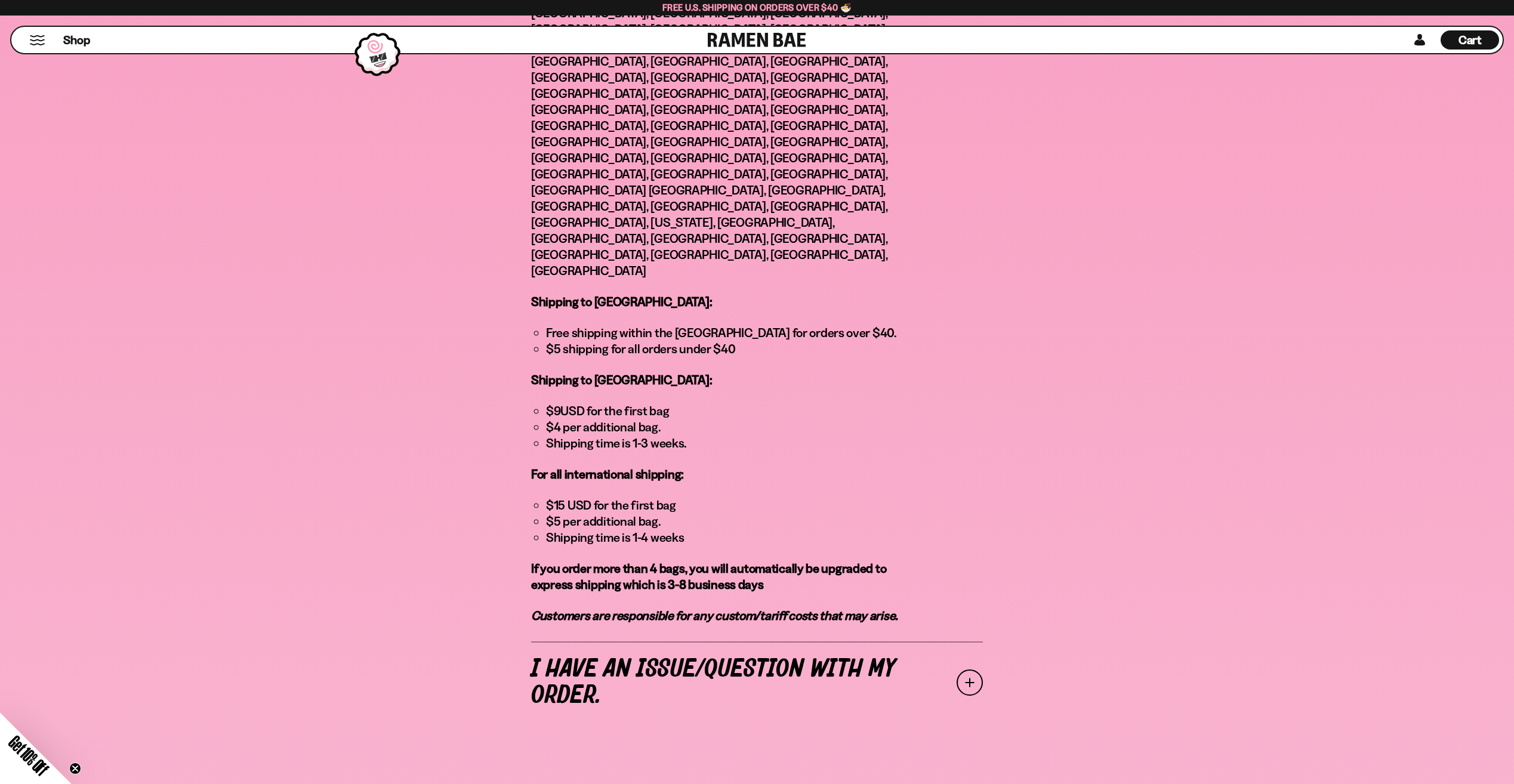
click at [981, 669] on span at bounding box center [970, 682] width 26 height 26
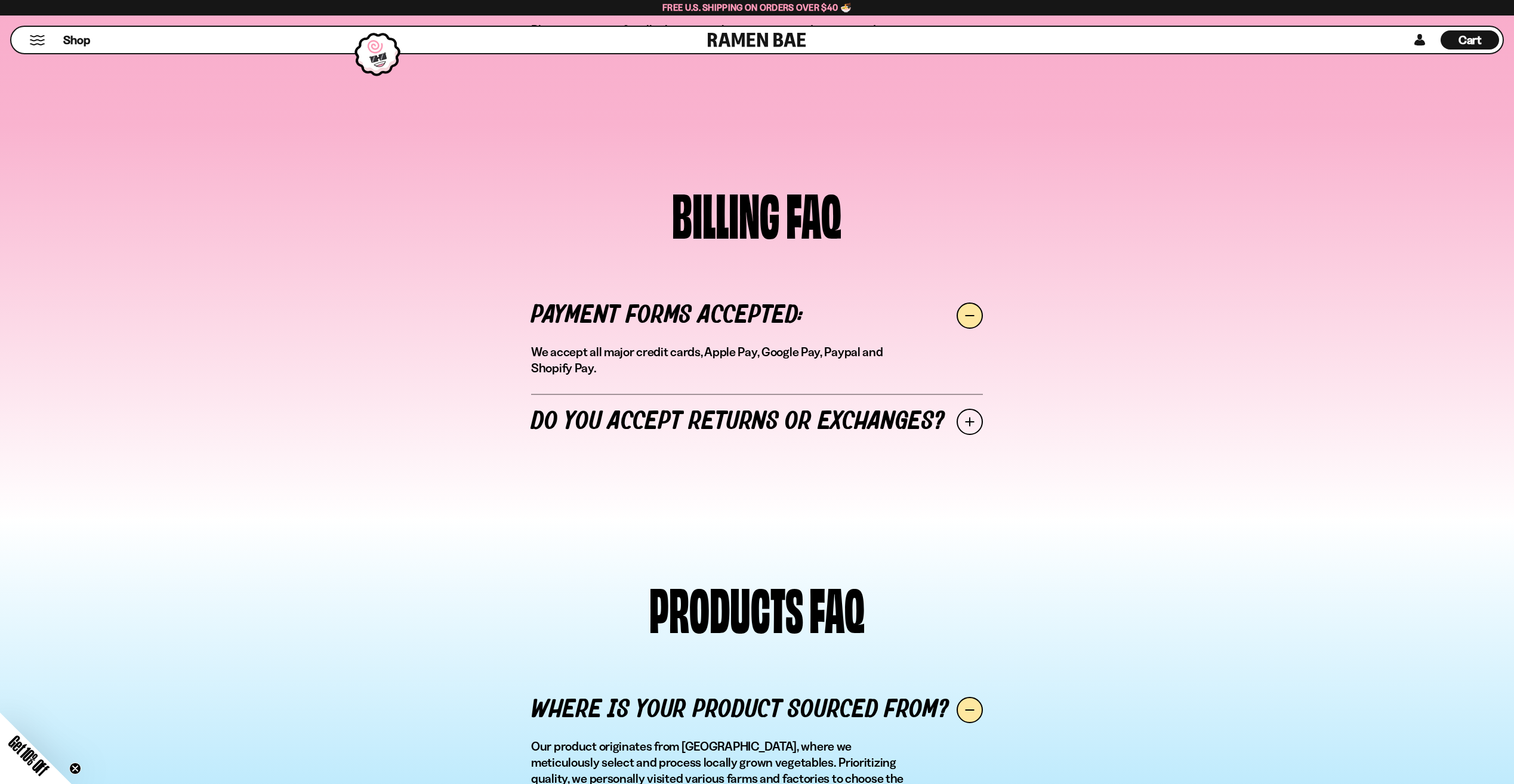
scroll to position [896, 0]
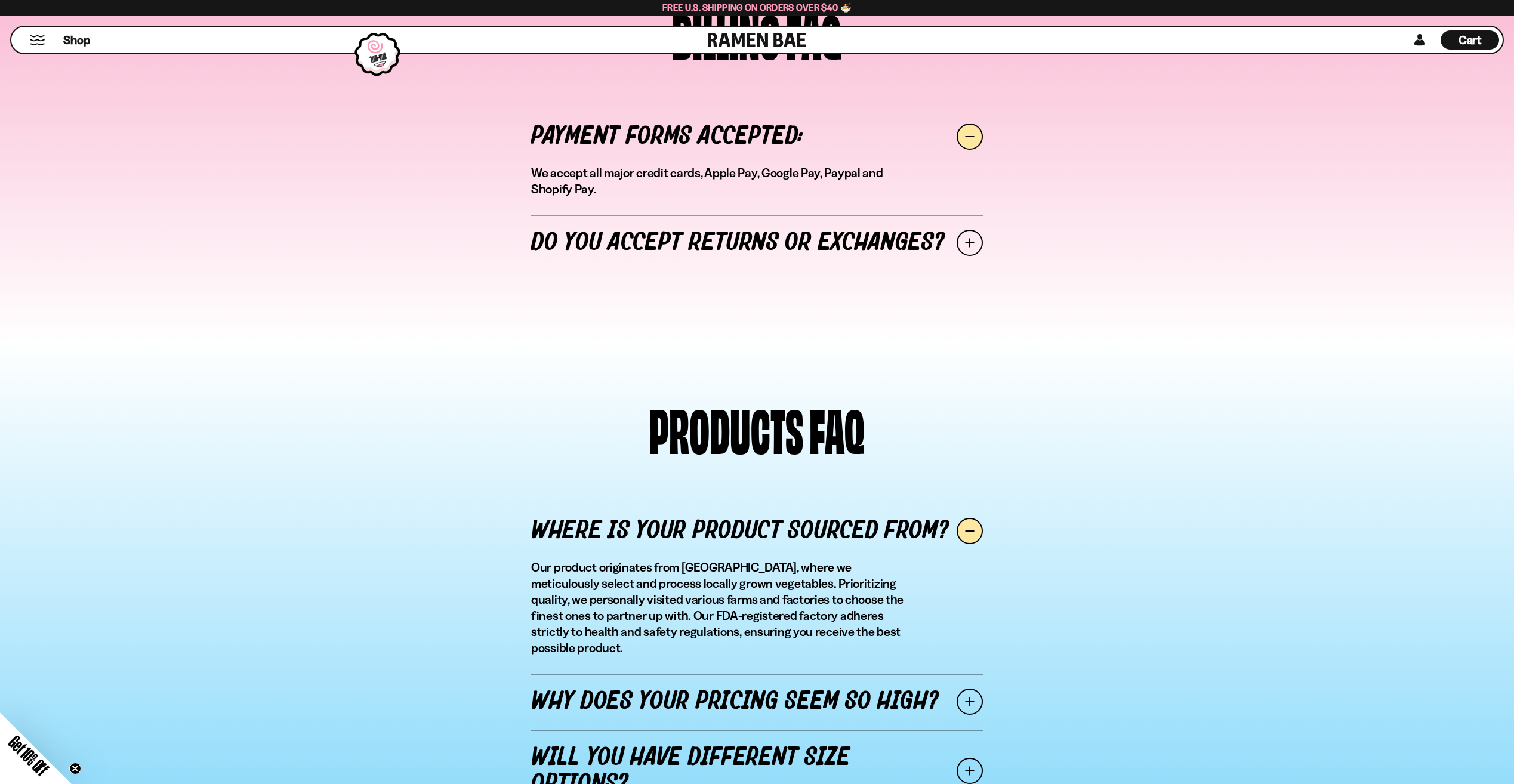
click at [982, 238] on span at bounding box center [970, 242] width 26 height 26
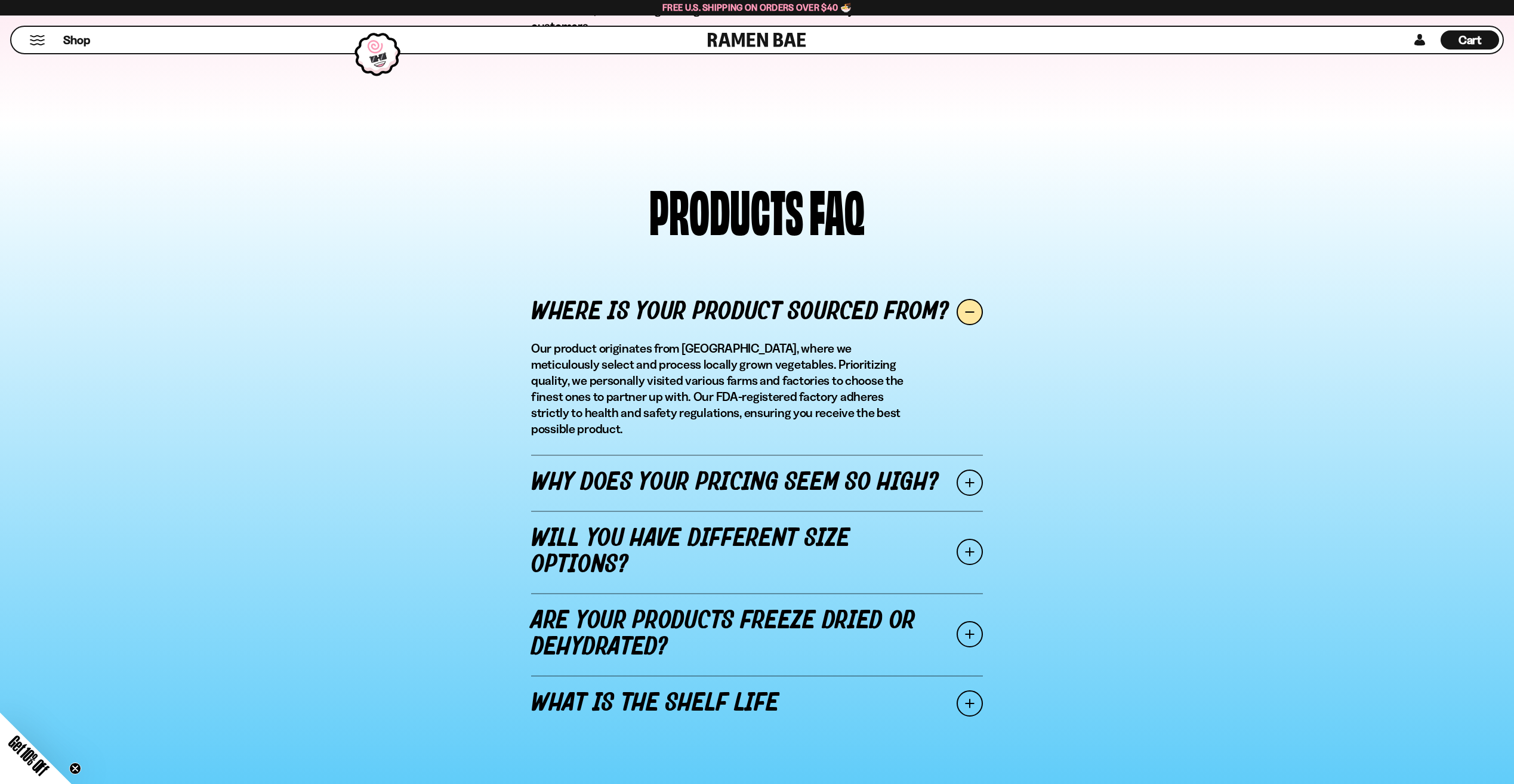
scroll to position [1314, 0]
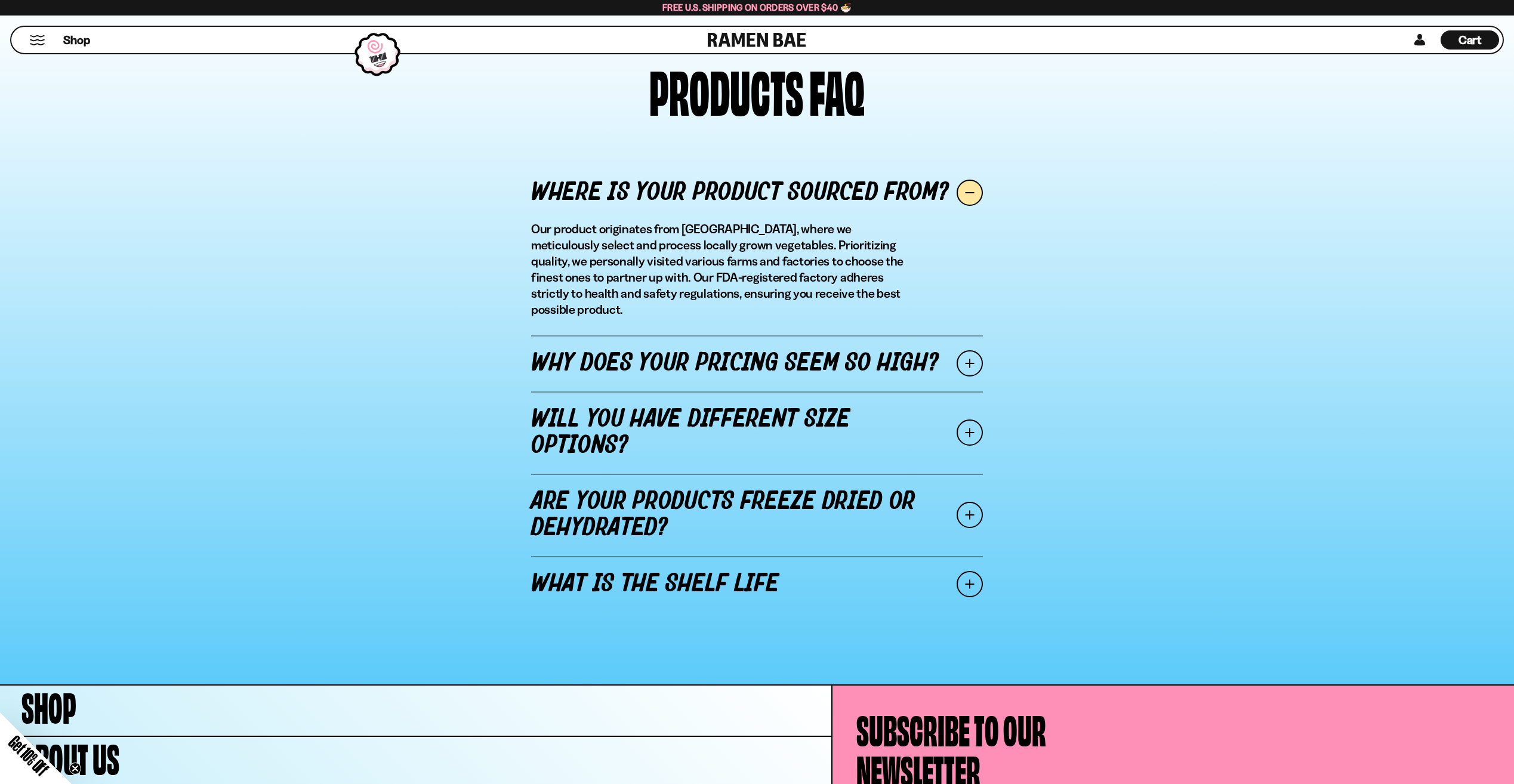
click at [971, 352] on span at bounding box center [970, 363] width 26 height 26
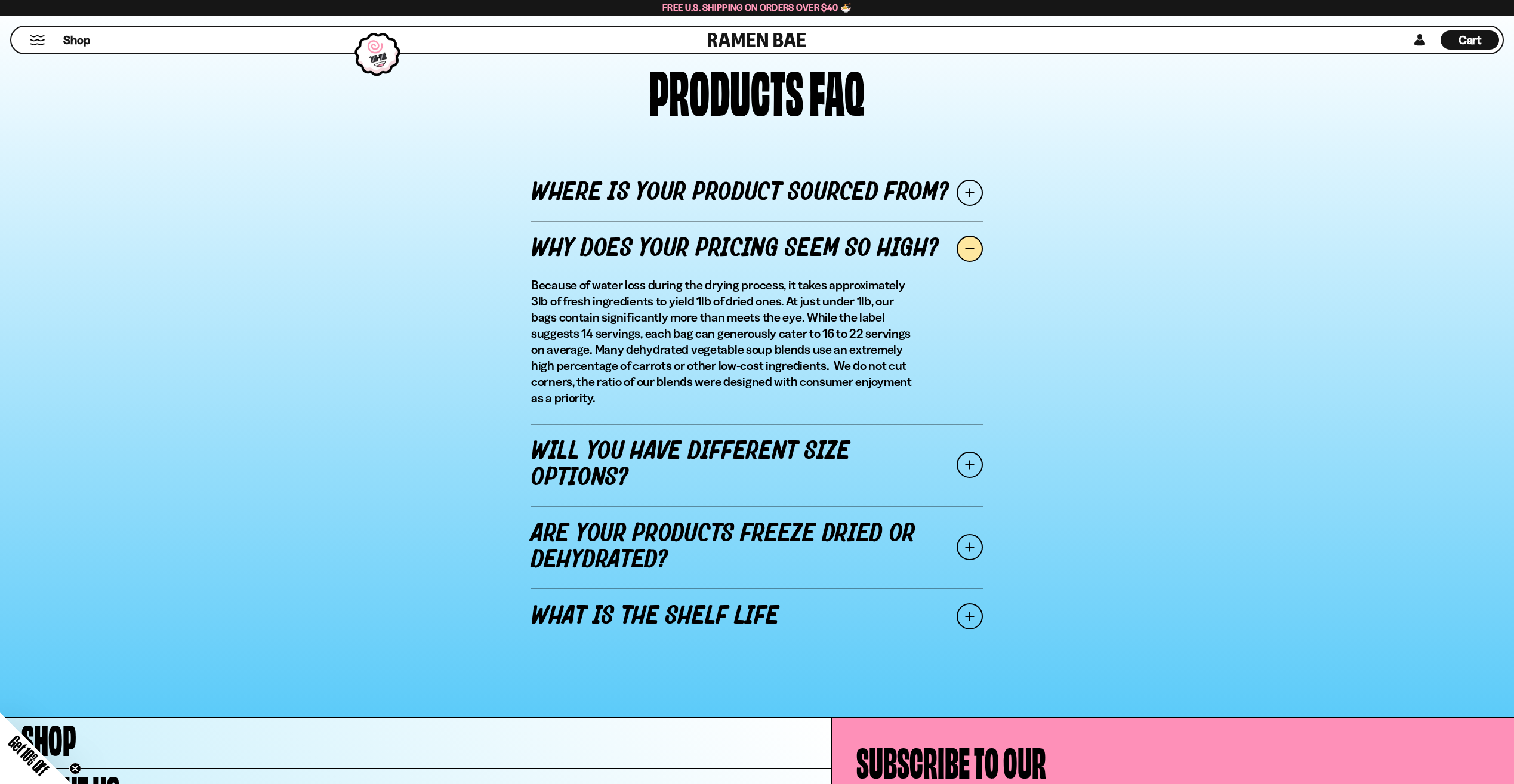
scroll to position [1373, 0]
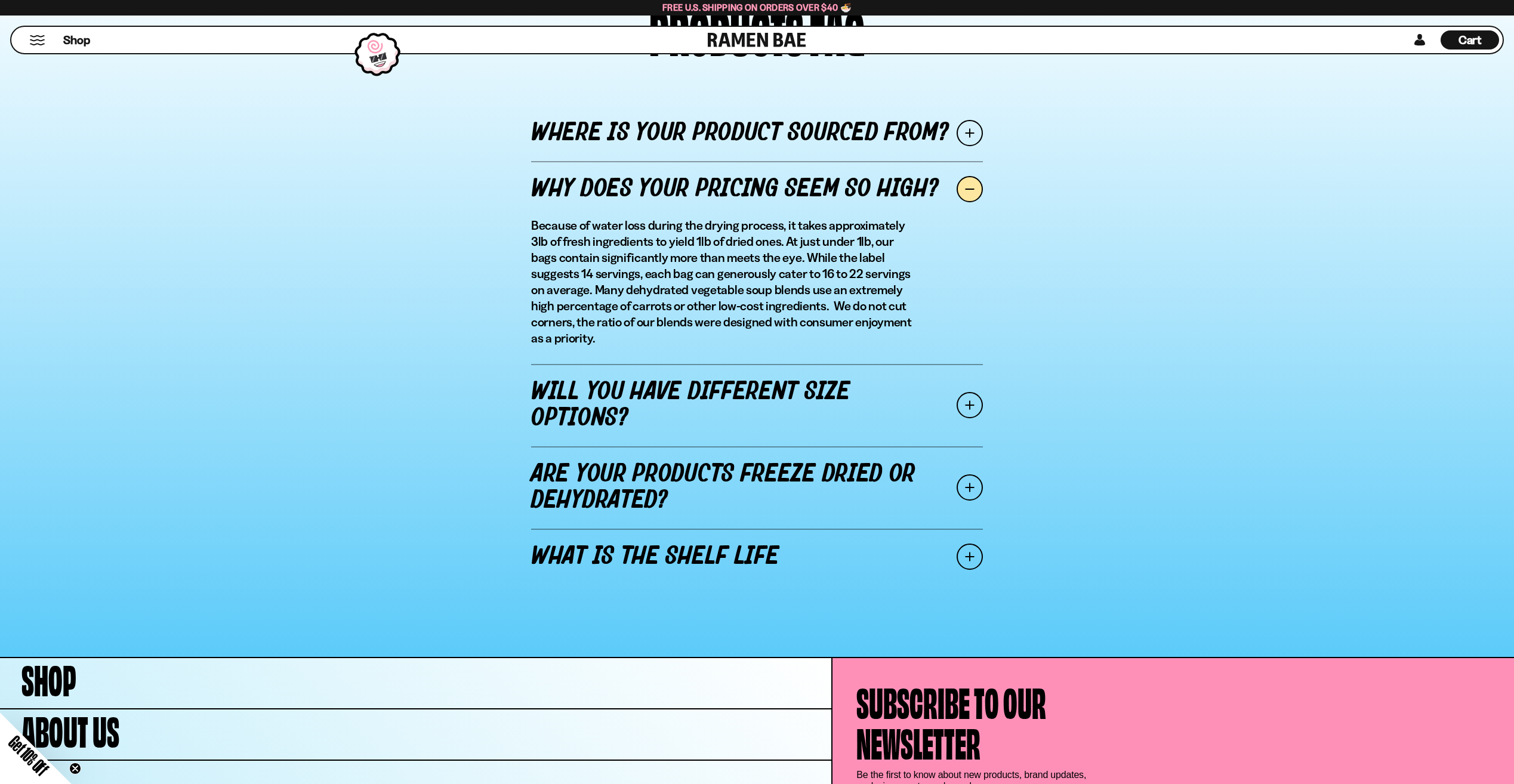
click at [972, 403] on span at bounding box center [970, 405] width 26 height 26
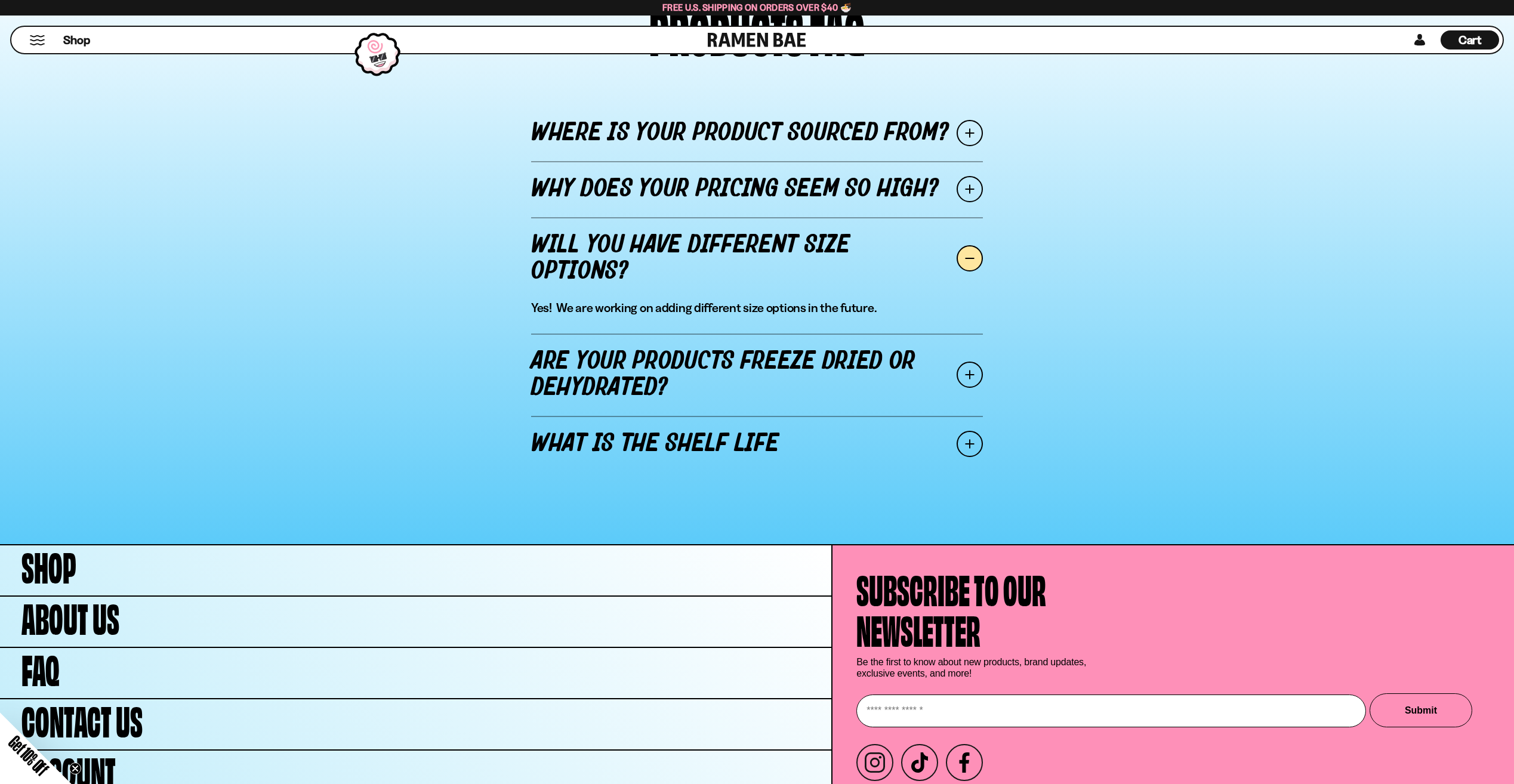
click at [973, 379] on span at bounding box center [970, 375] width 26 height 26
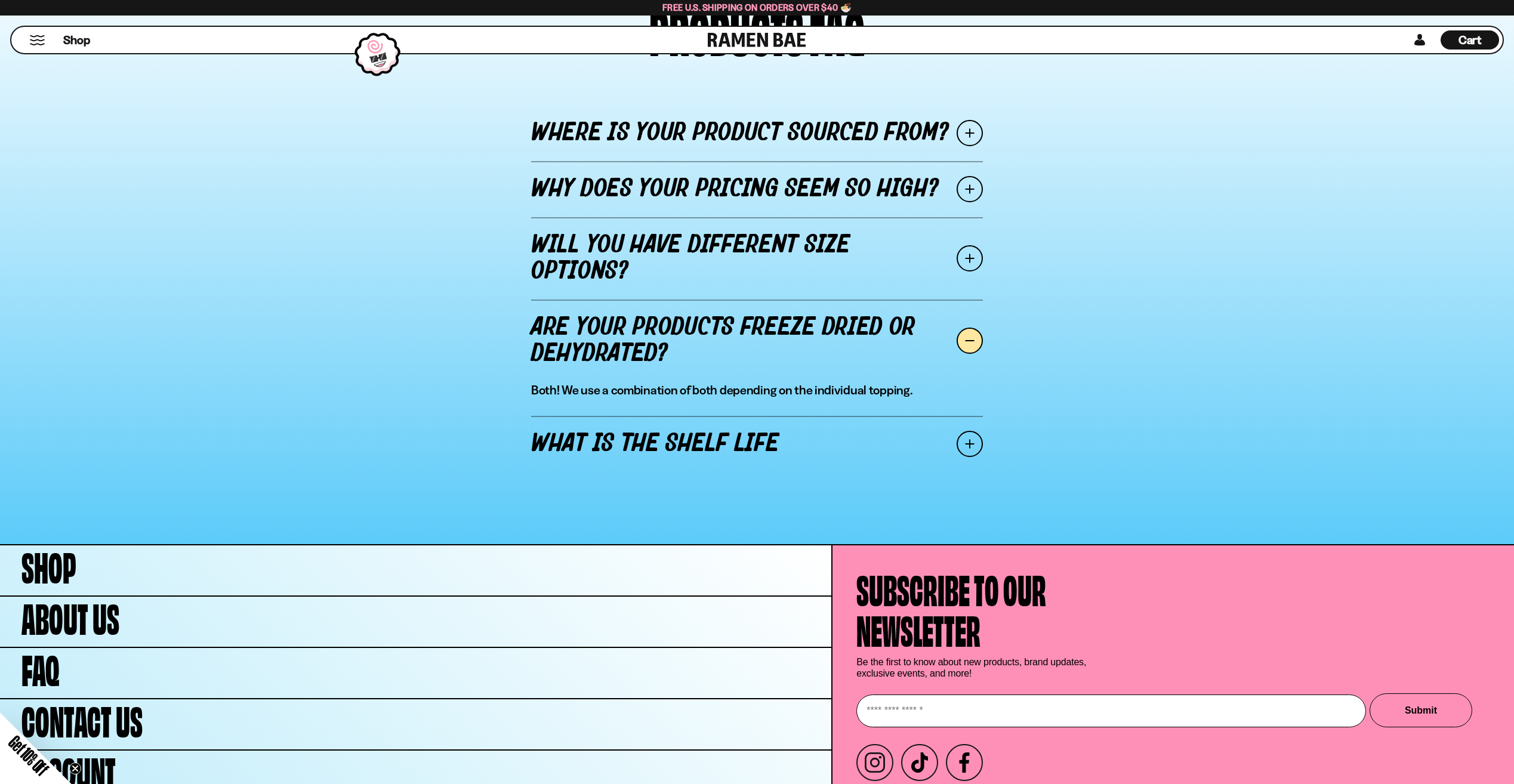
click at [970, 442] on span at bounding box center [970, 443] width 26 height 26
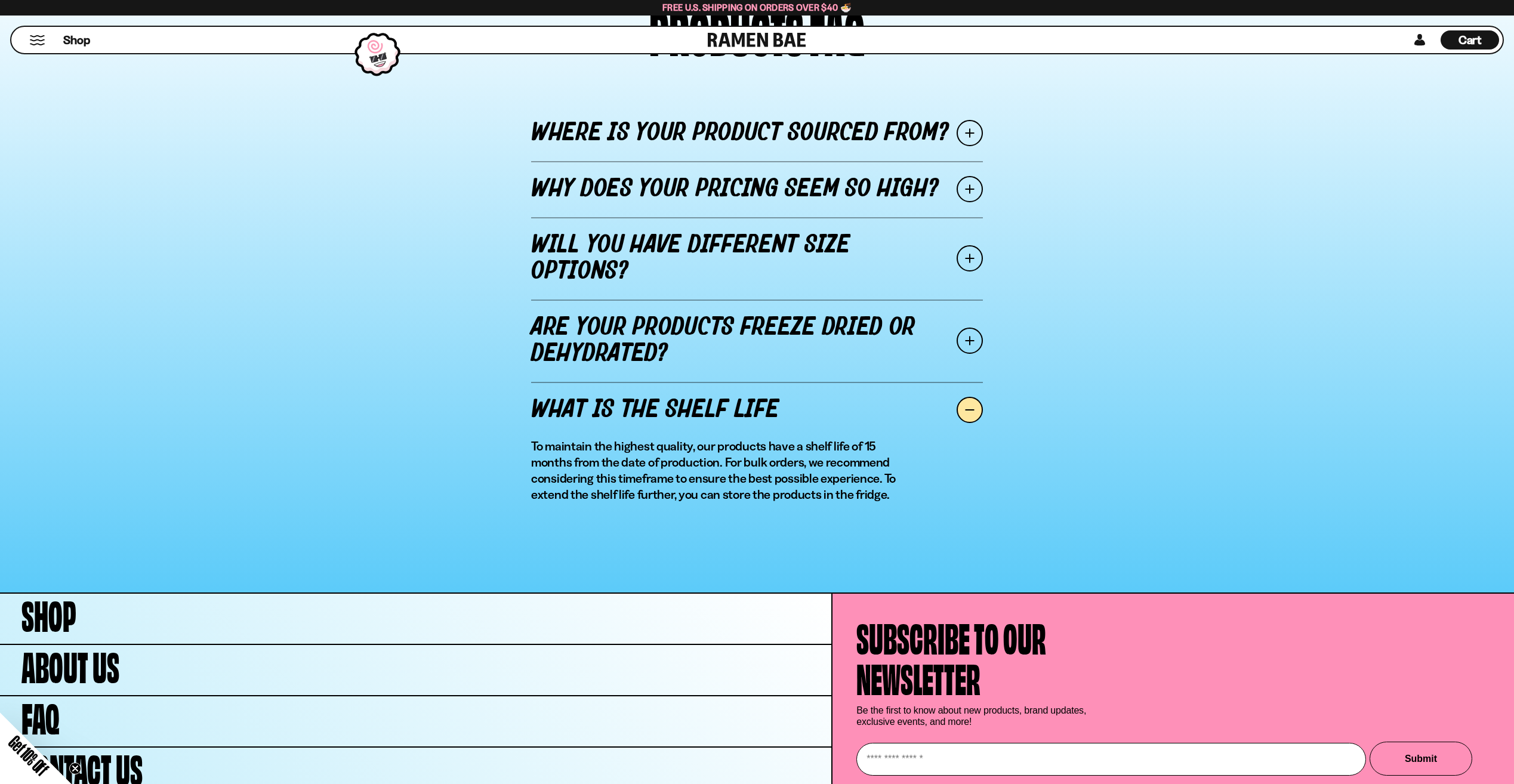
scroll to position [1485, 0]
